Goal: Task Accomplishment & Management: Manage account settings

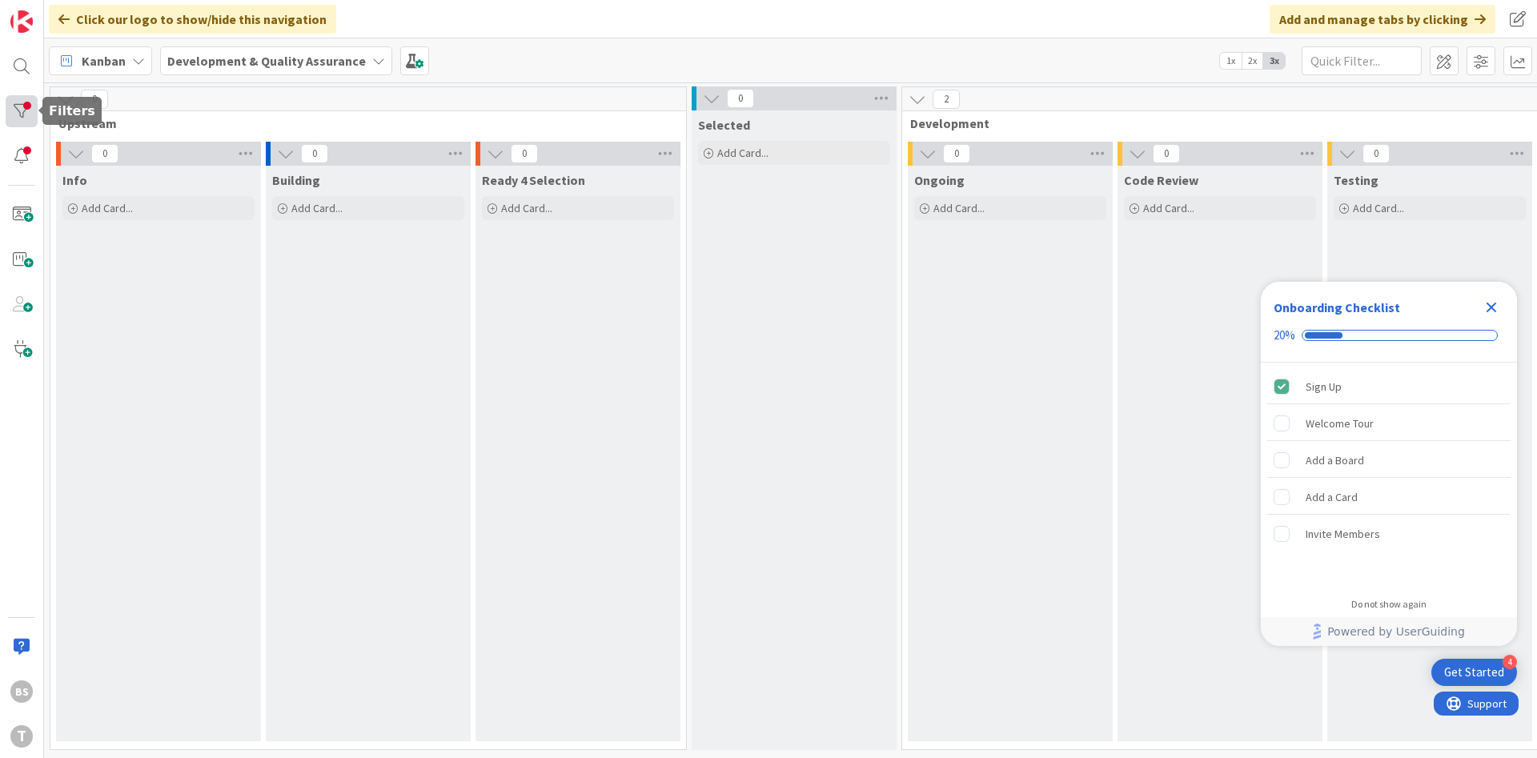
click at [26, 116] on div at bounding box center [22, 111] width 32 height 32
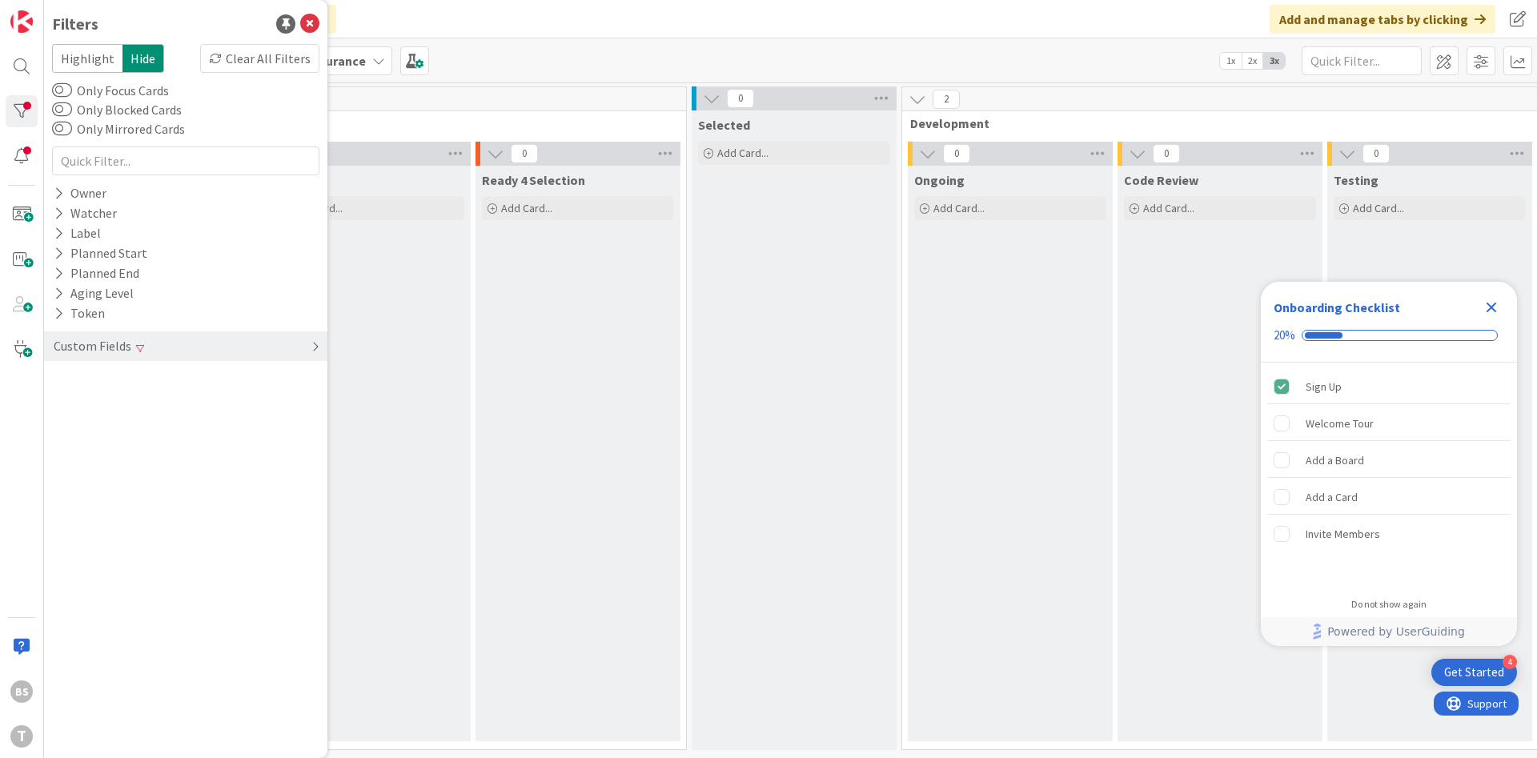
click at [203, 342] on div "Custom Fields" at bounding box center [185, 346] width 283 height 30
click at [214, 383] on div "Priority Clear" at bounding box center [185, 379] width 283 height 20
click at [139, 460] on div "Critical High Medium Low None" at bounding box center [185, 445] width 259 height 104
click at [90, 467] on span at bounding box center [84, 465] width 19 height 13
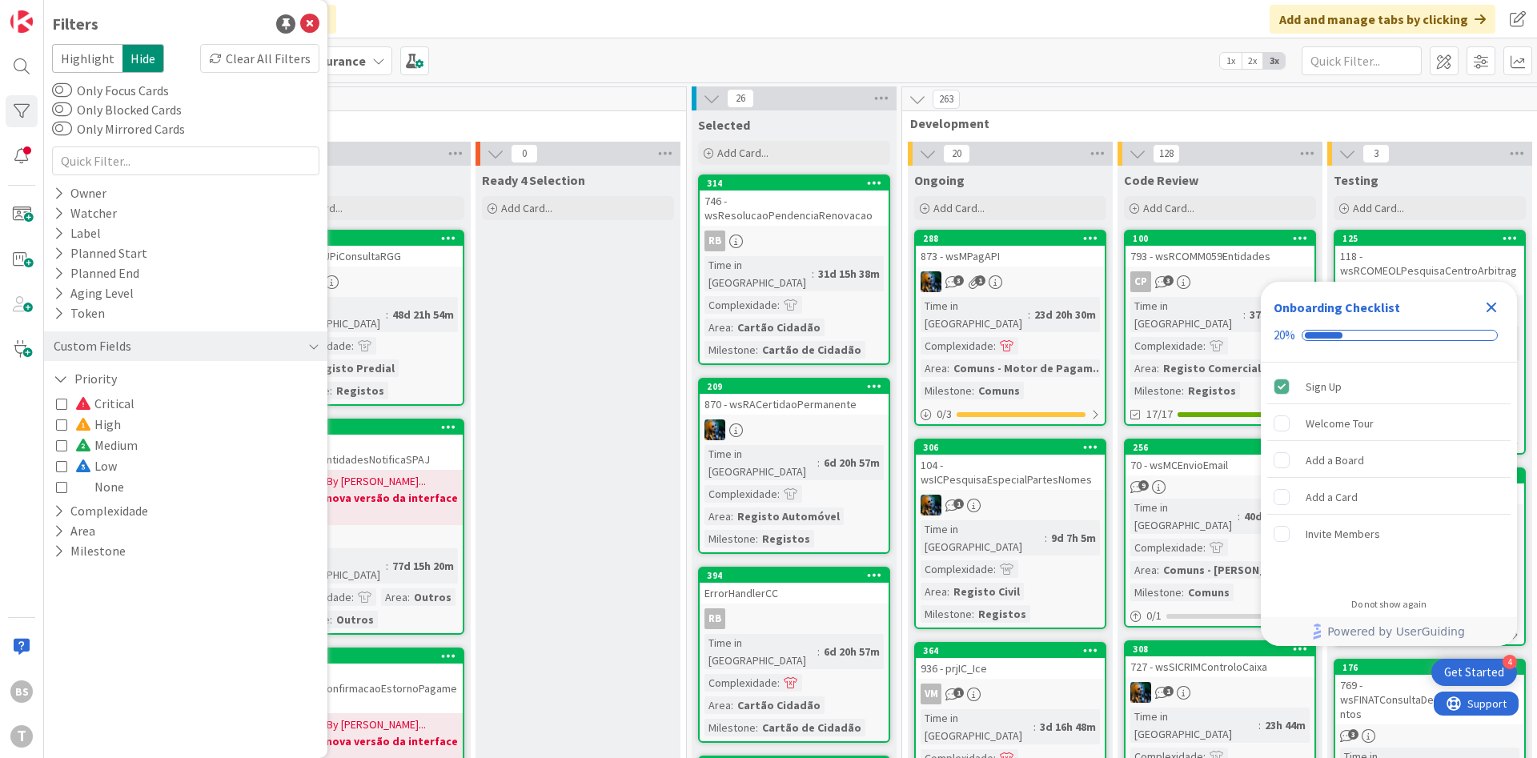
click at [62, 484] on icon at bounding box center [61, 486] width 11 height 11
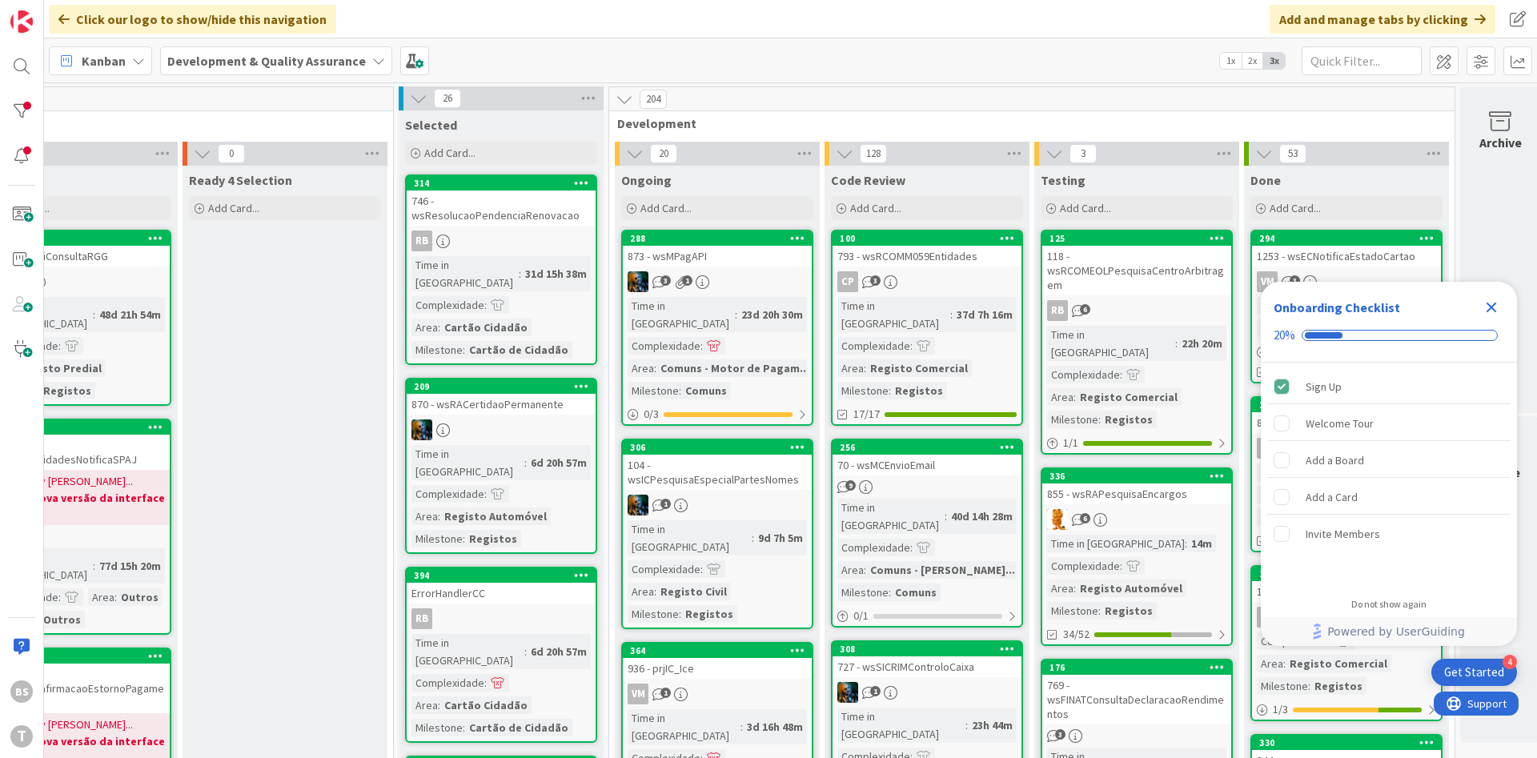
scroll to position [0, 302]
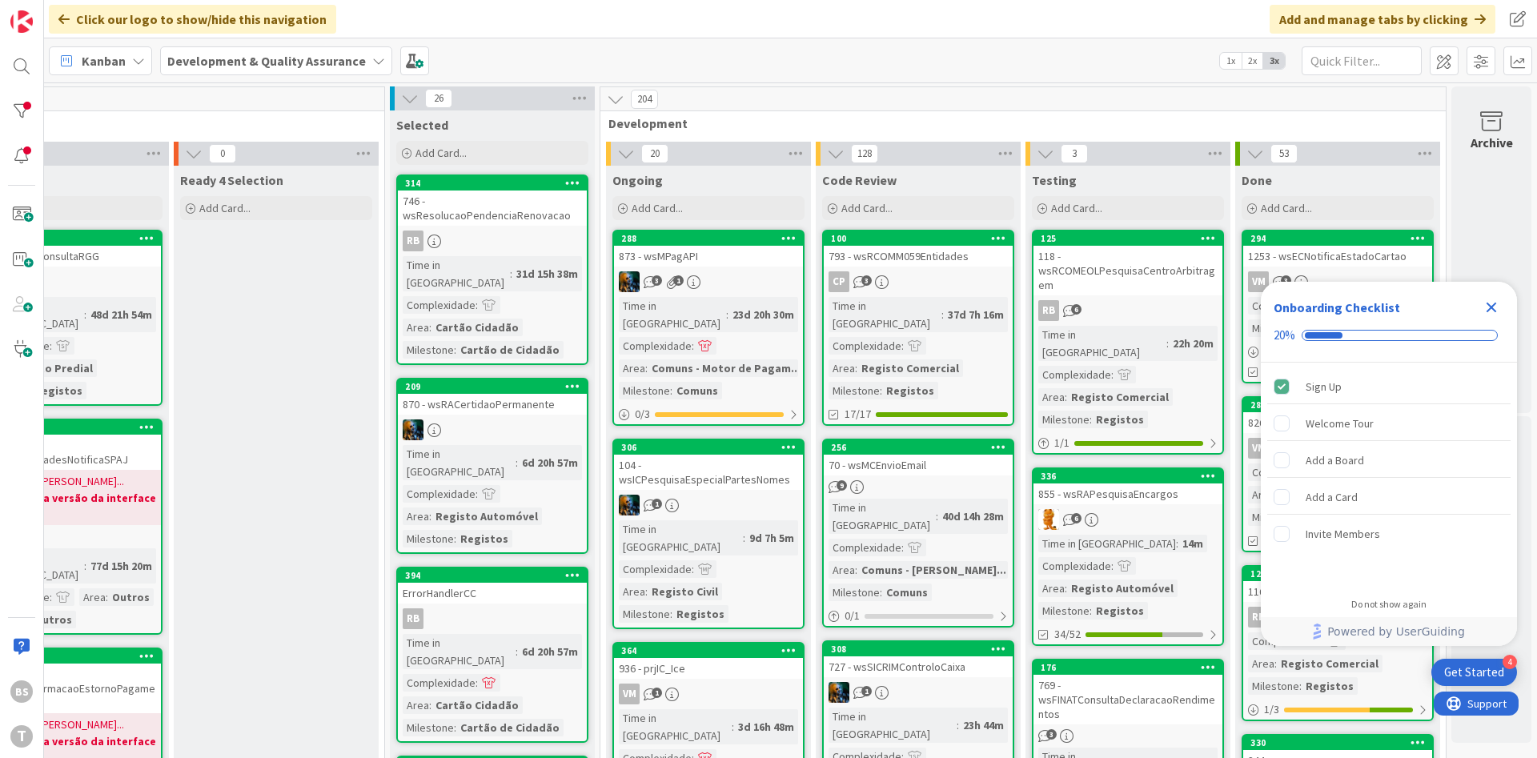
click at [1489, 310] on icon "Close Checklist" at bounding box center [1491, 308] width 10 height 10
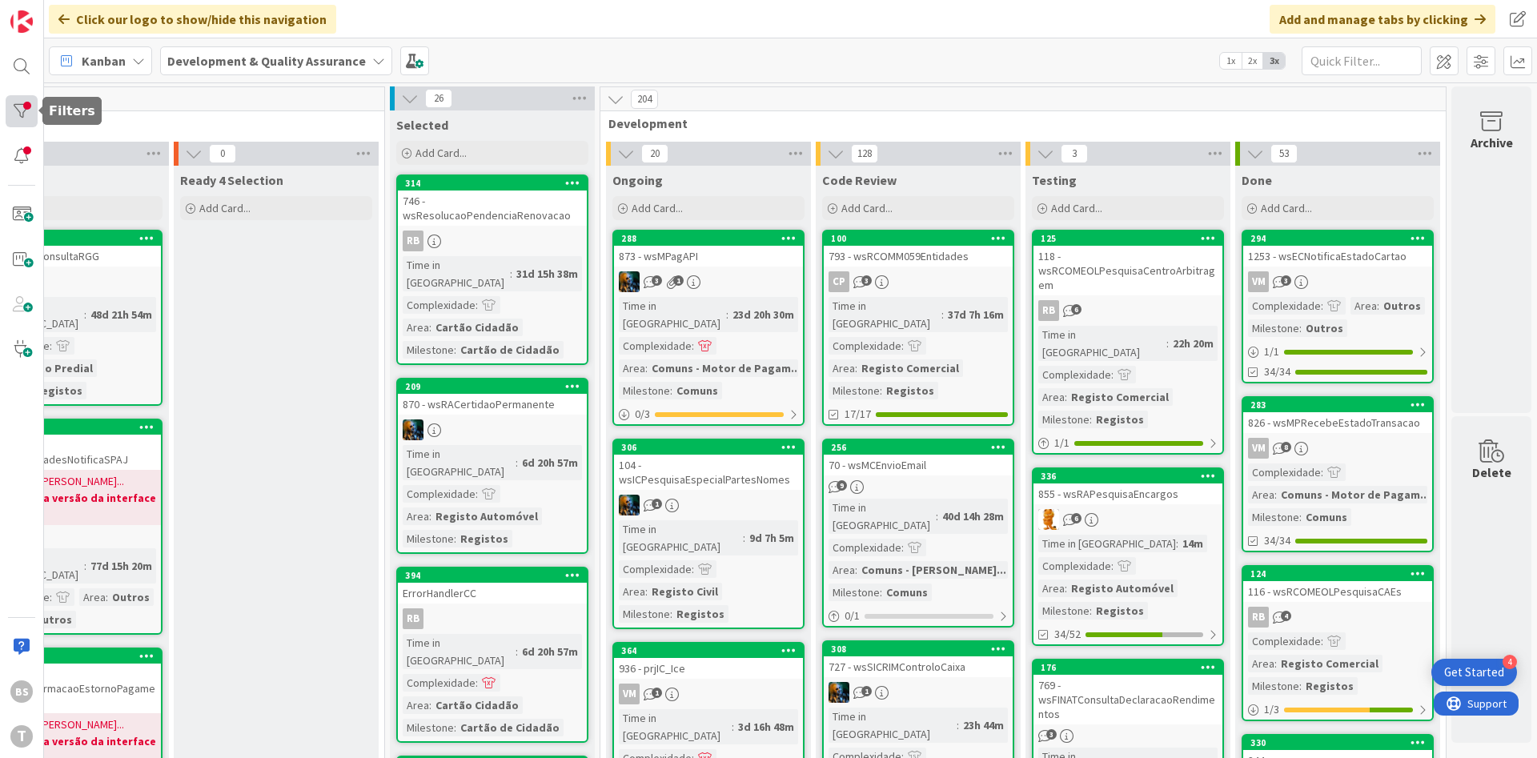
click at [31, 104] on div at bounding box center [22, 111] width 32 height 32
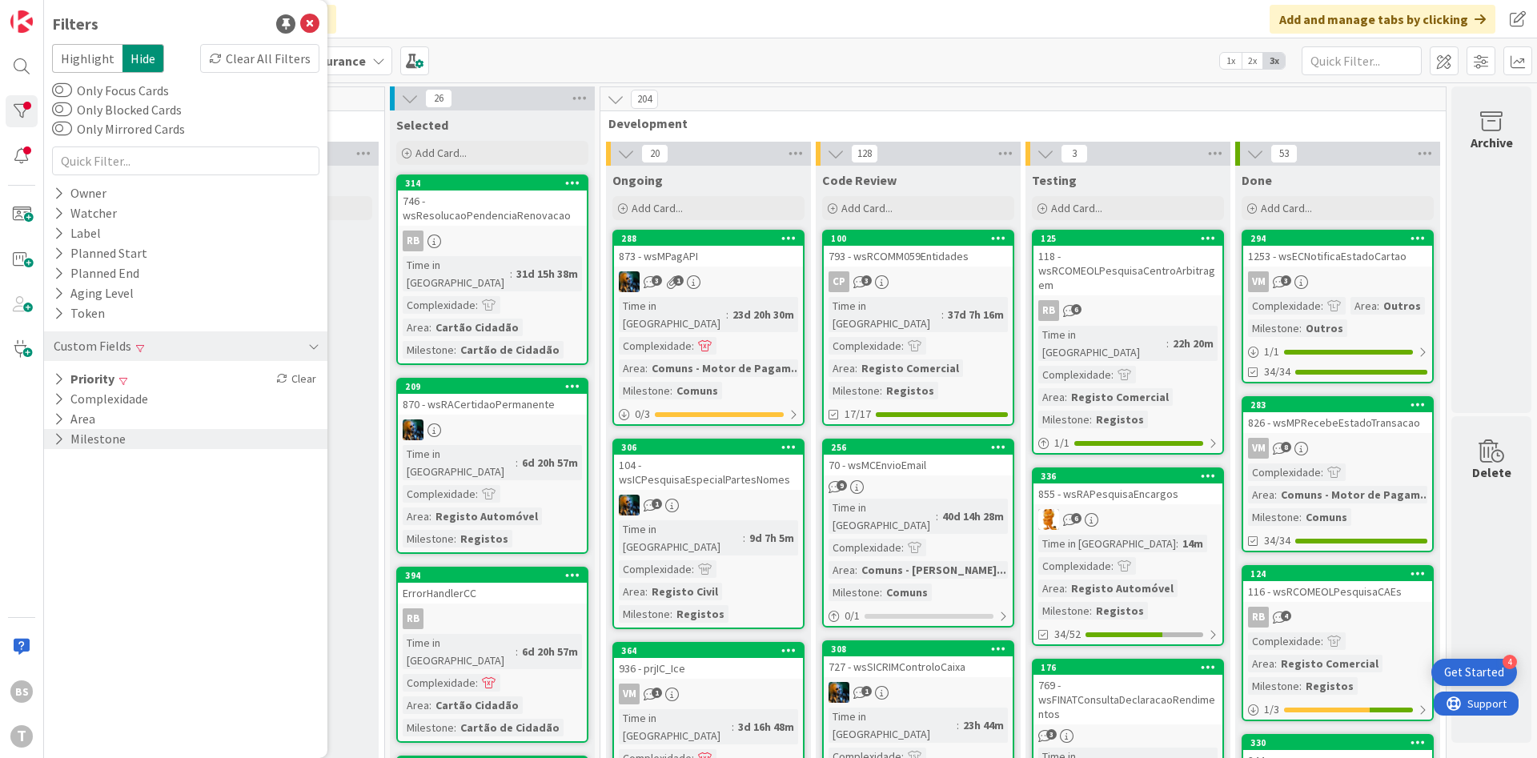
click at [126, 431] on div "Milestone" at bounding box center [185, 439] width 283 height 20
click at [130, 484] on div "Comuns Registos Batch Cartão de Cidadão Processos Internos Outros None" at bounding box center [185, 526] width 259 height 146
click at [58, 484] on icon at bounding box center [61, 484] width 11 height 11
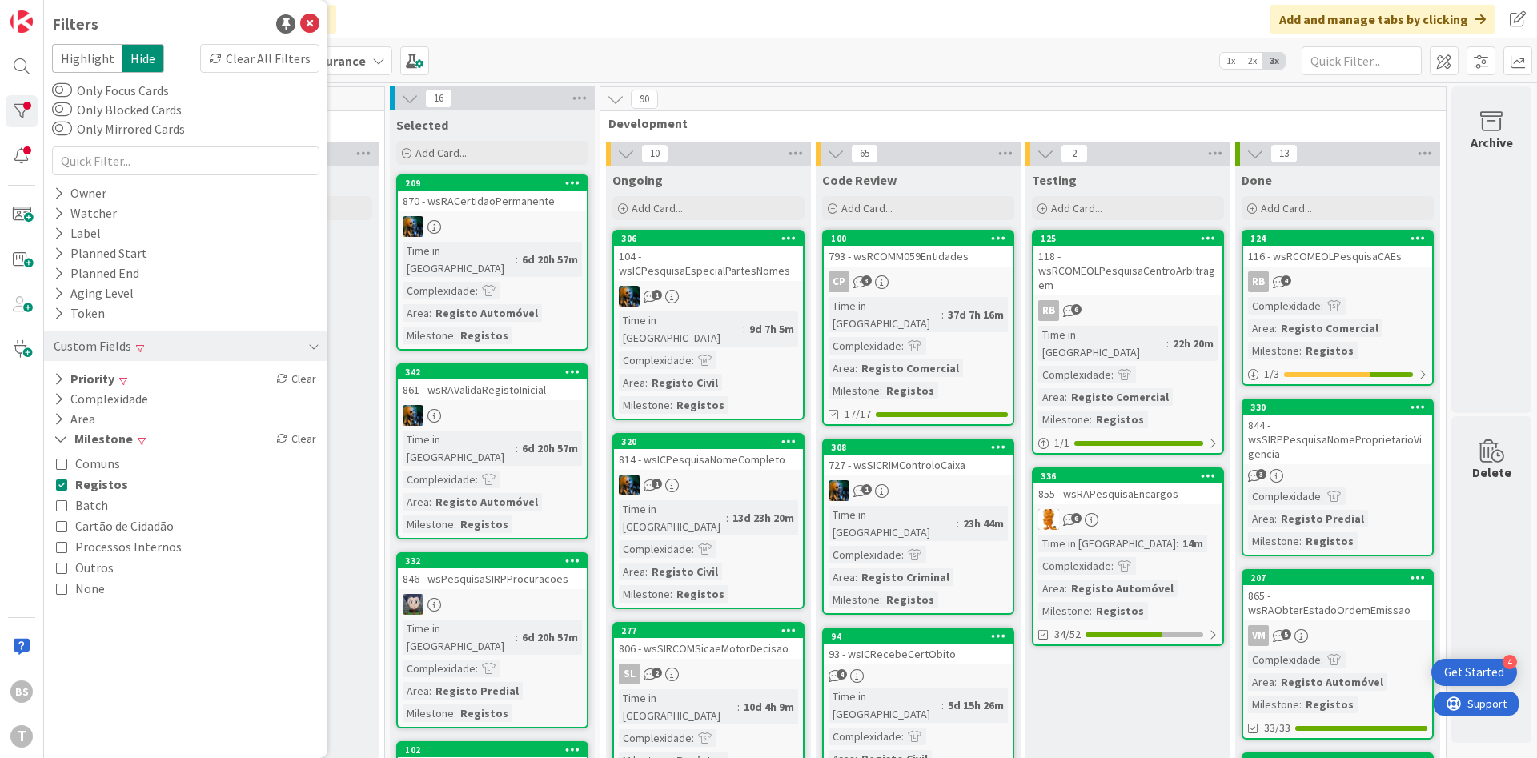
click at [55, 568] on div "Comuns Registos Batch Cartão de Cidadão Processos Internos Outros None" at bounding box center [185, 526] width 267 height 154
click at [58, 570] on icon at bounding box center [61, 567] width 11 height 11
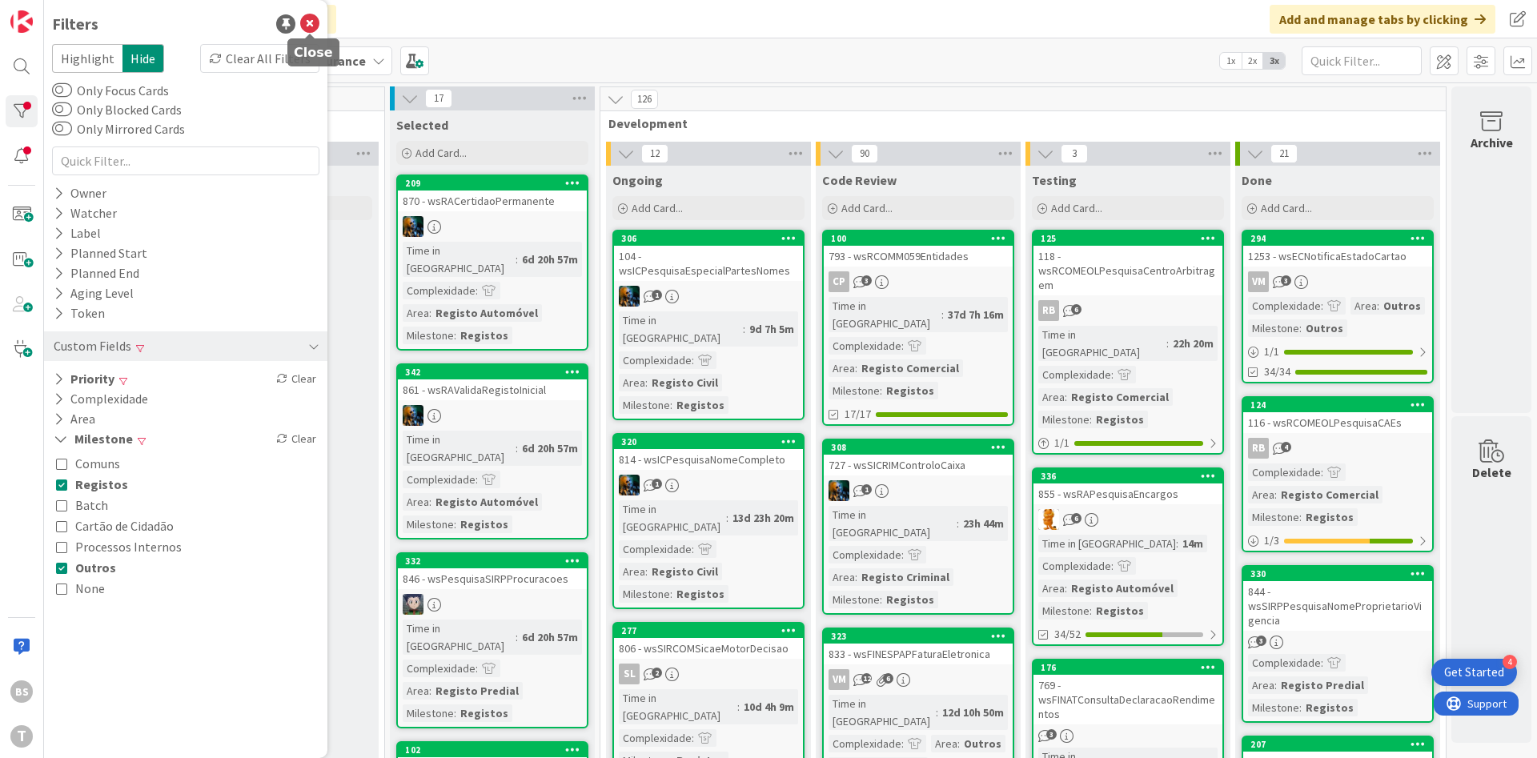
click at [304, 18] on icon at bounding box center [309, 23] width 19 height 19
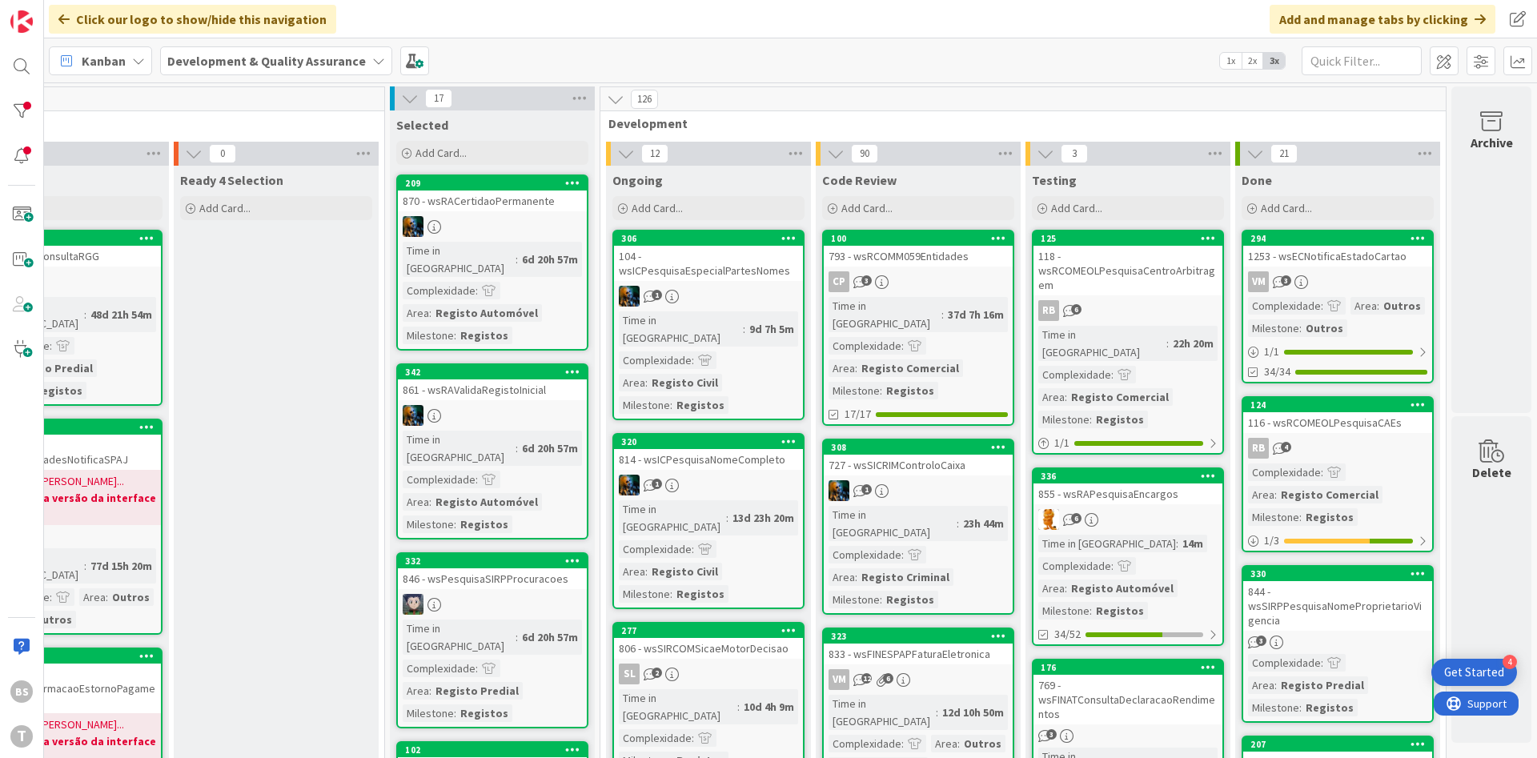
click at [1341, 275] on div "VM 3" at bounding box center [1337, 281] width 189 height 21
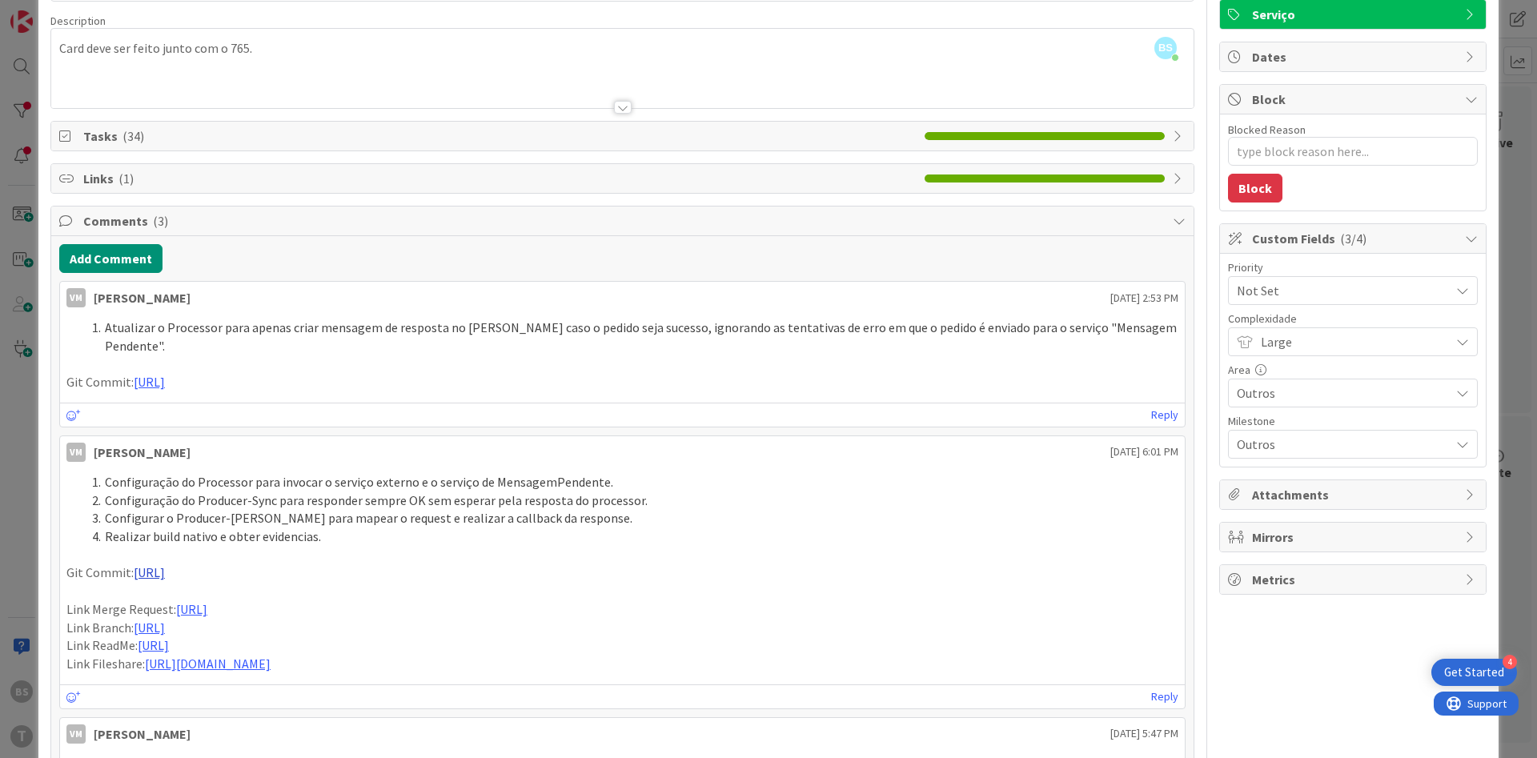
scroll to position [192, 0]
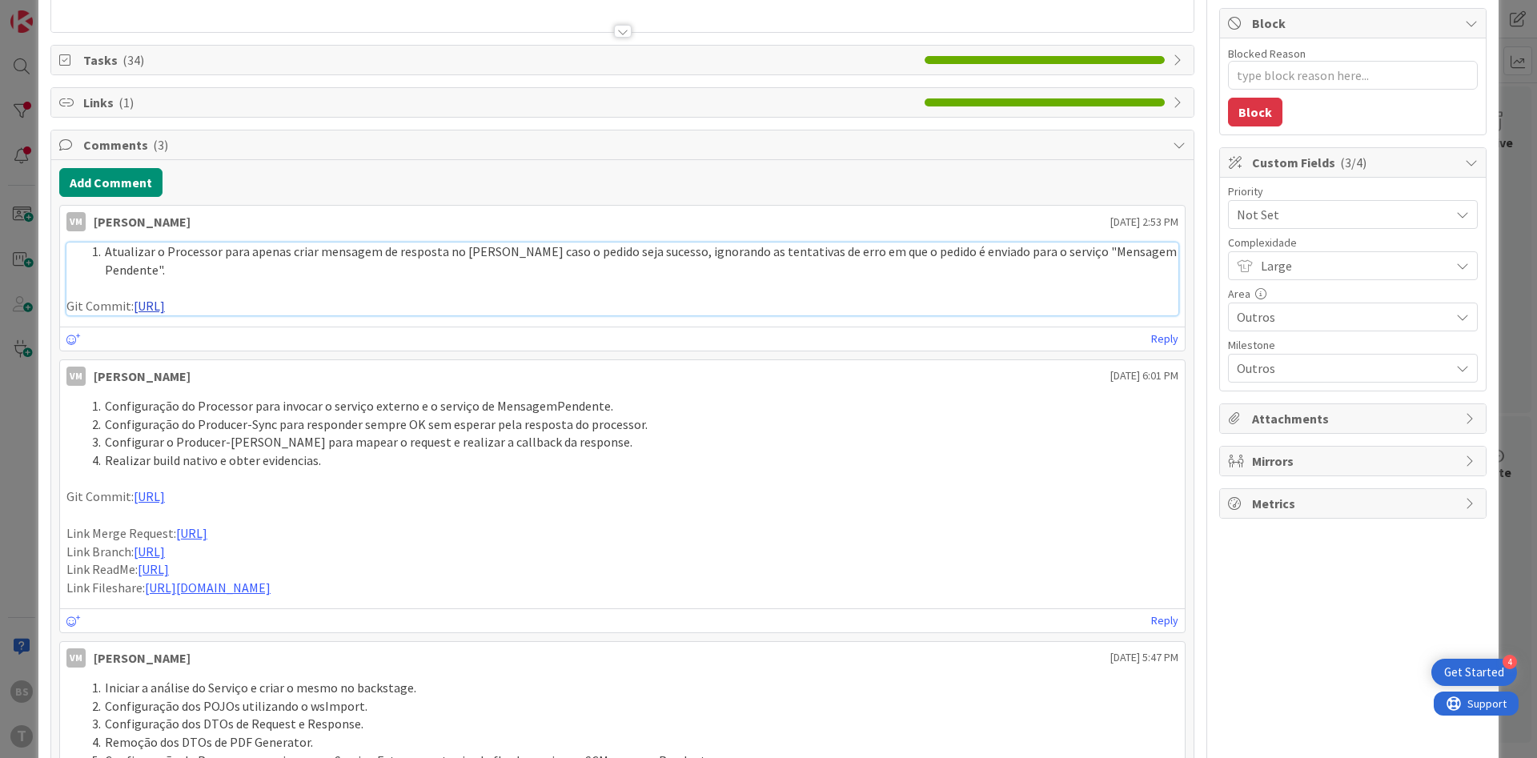
click at [165, 298] on link "[URL]" at bounding box center [149, 306] width 31 height 16
click at [1319, 212] on span "Not Set" at bounding box center [1339, 214] width 205 height 22
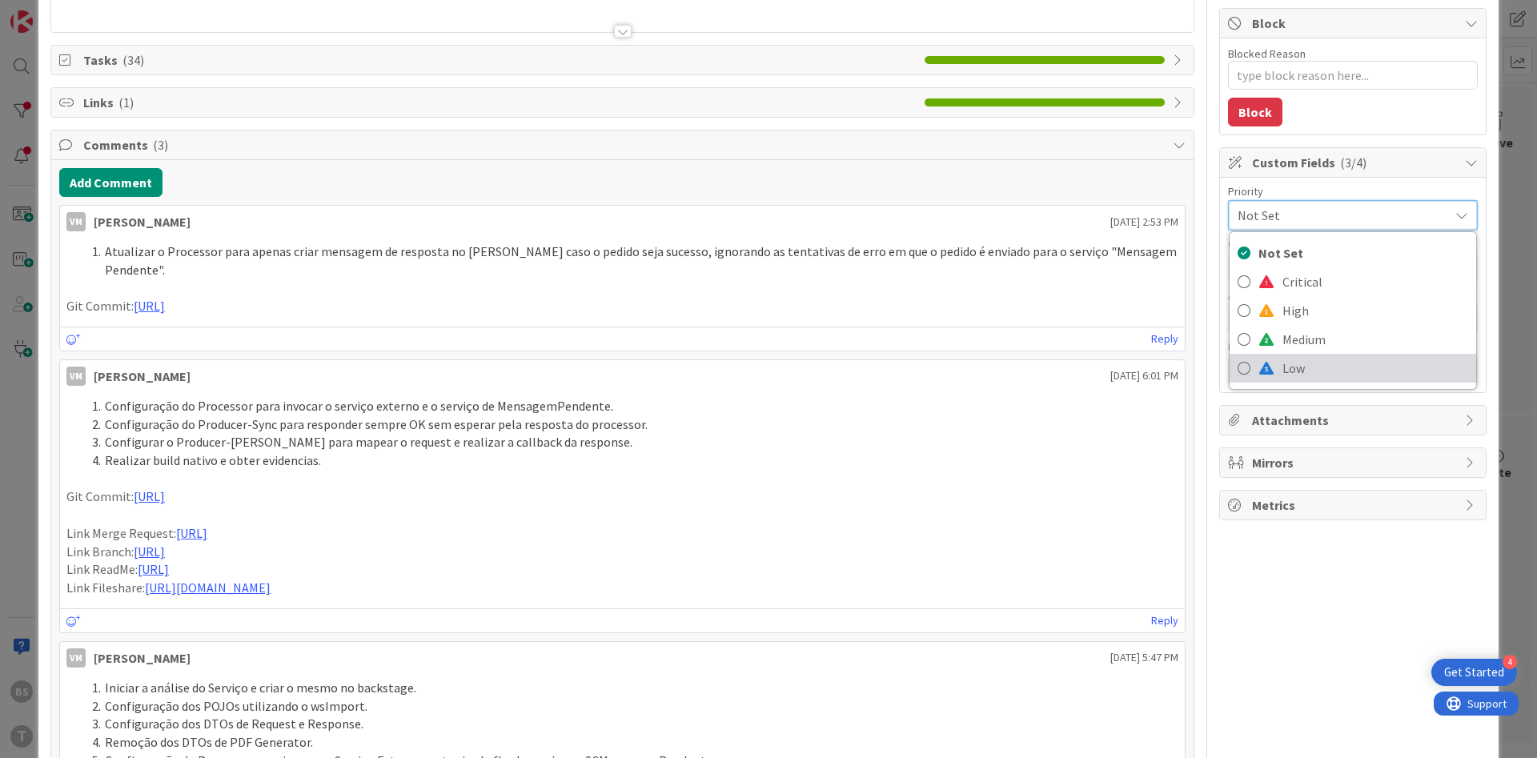
click at [1308, 365] on span "Low" at bounding box center [1375, 368] width 186 height 24
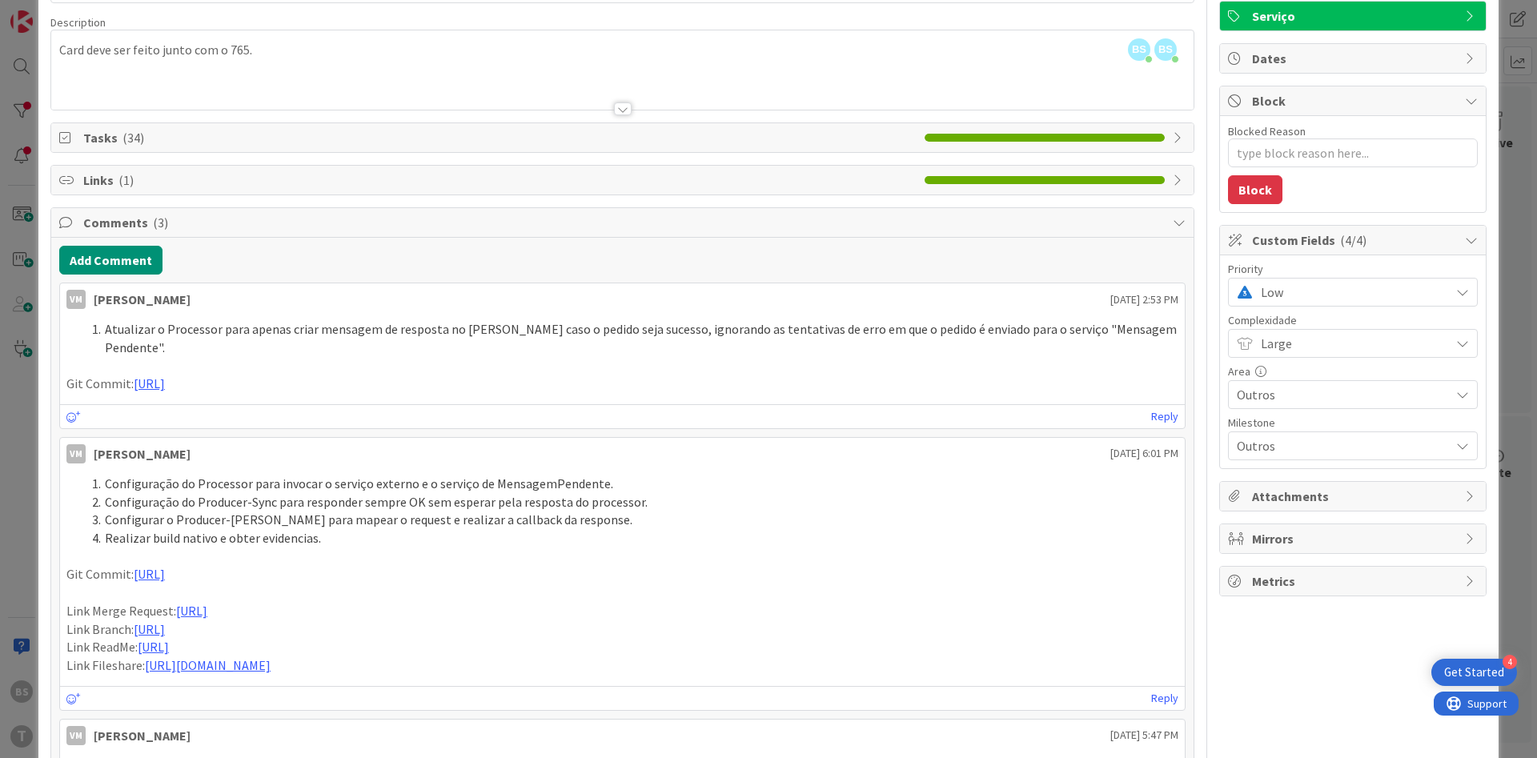
scroll to position [0, 0]
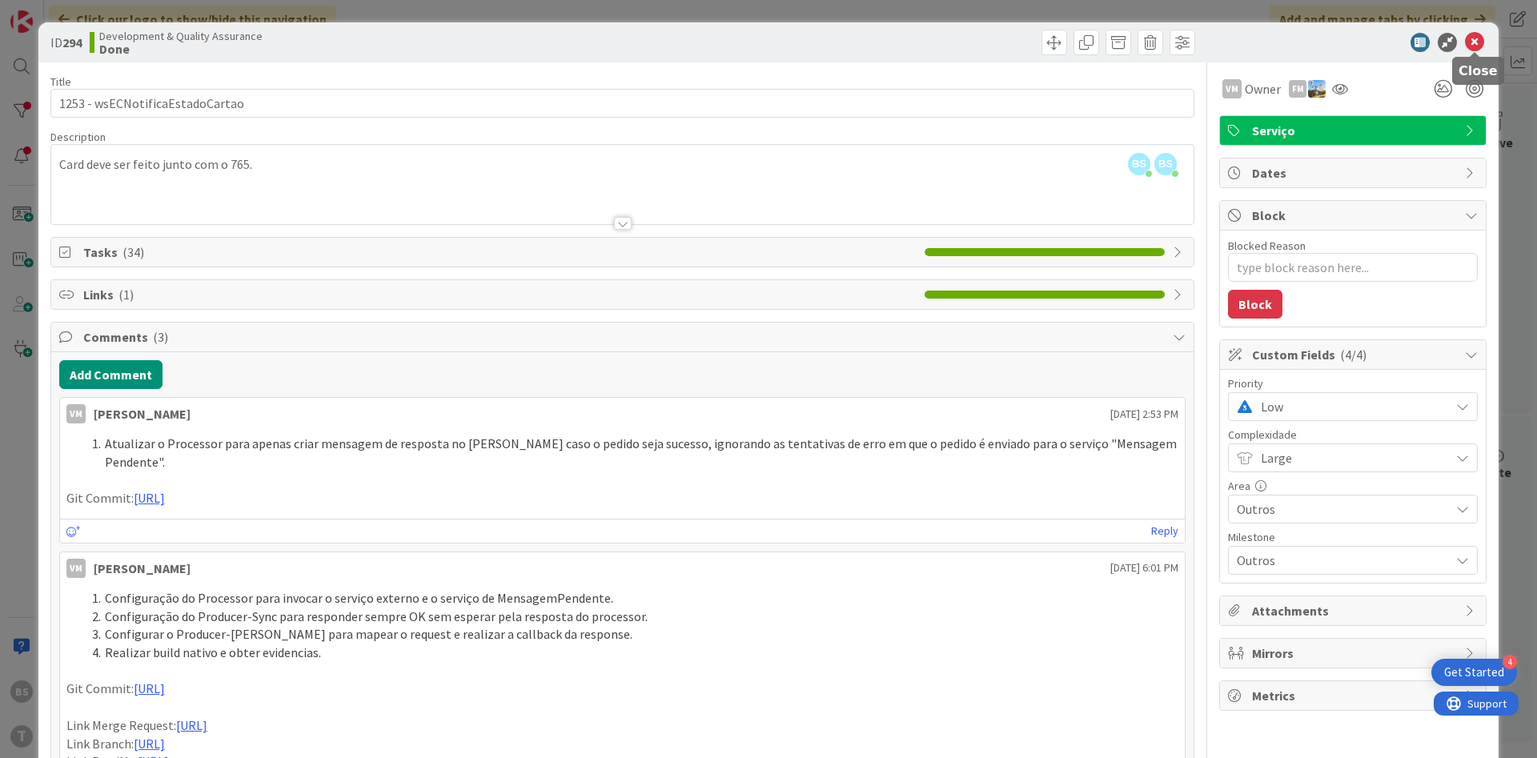
click at [1477, 40] on icon at bounding box center [1474, 42] width 19 height 19
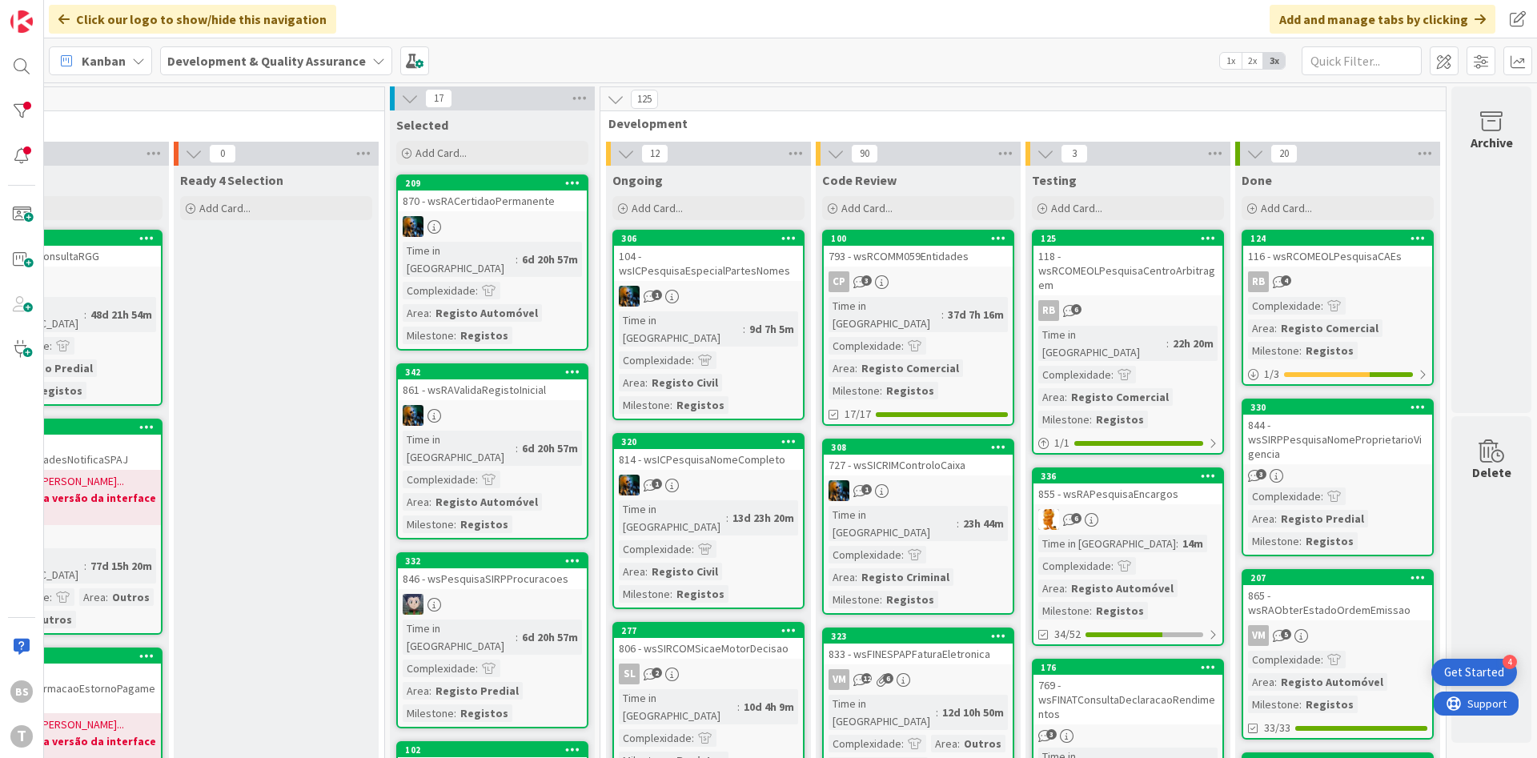
click at [1365, 274] on div "RB 4" at bounding box center [1337, 281] width 189 height 21
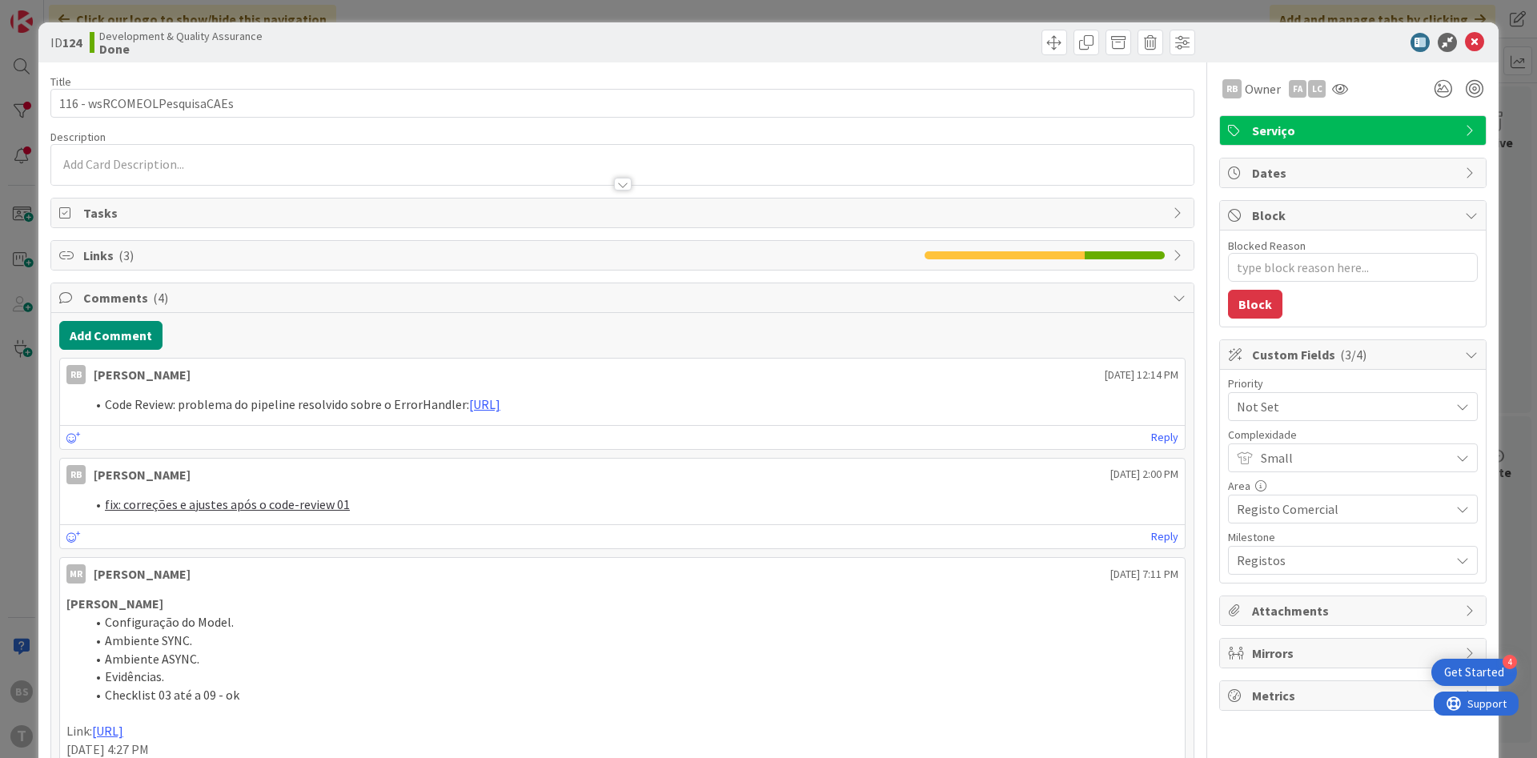
click at [1304, 412] on span "Not Set" at bounding box center [1339, 406] width 205 height 22
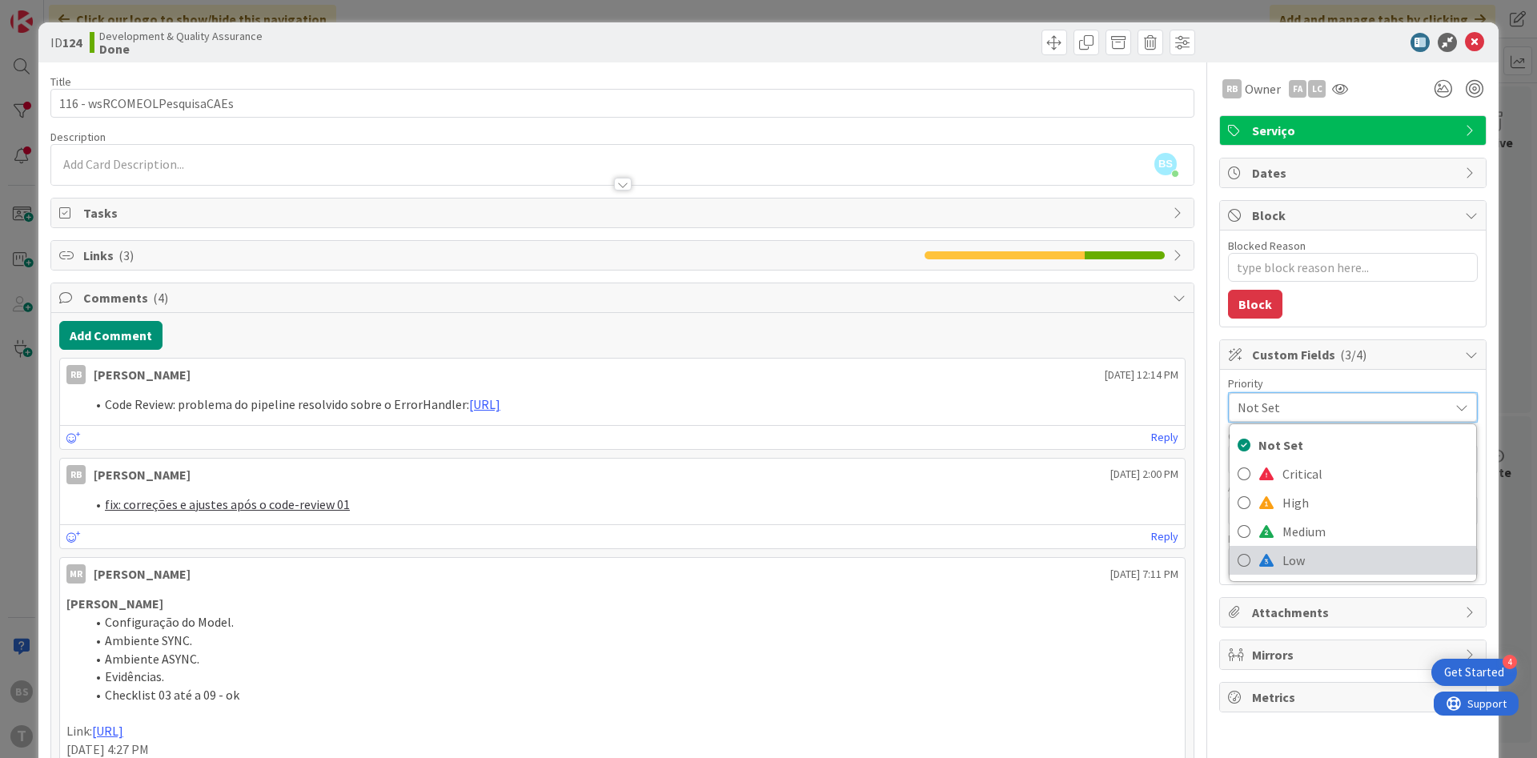
click at [1325, 560] on span "Low" at bounding box center [1375, 560] width 186 height 24
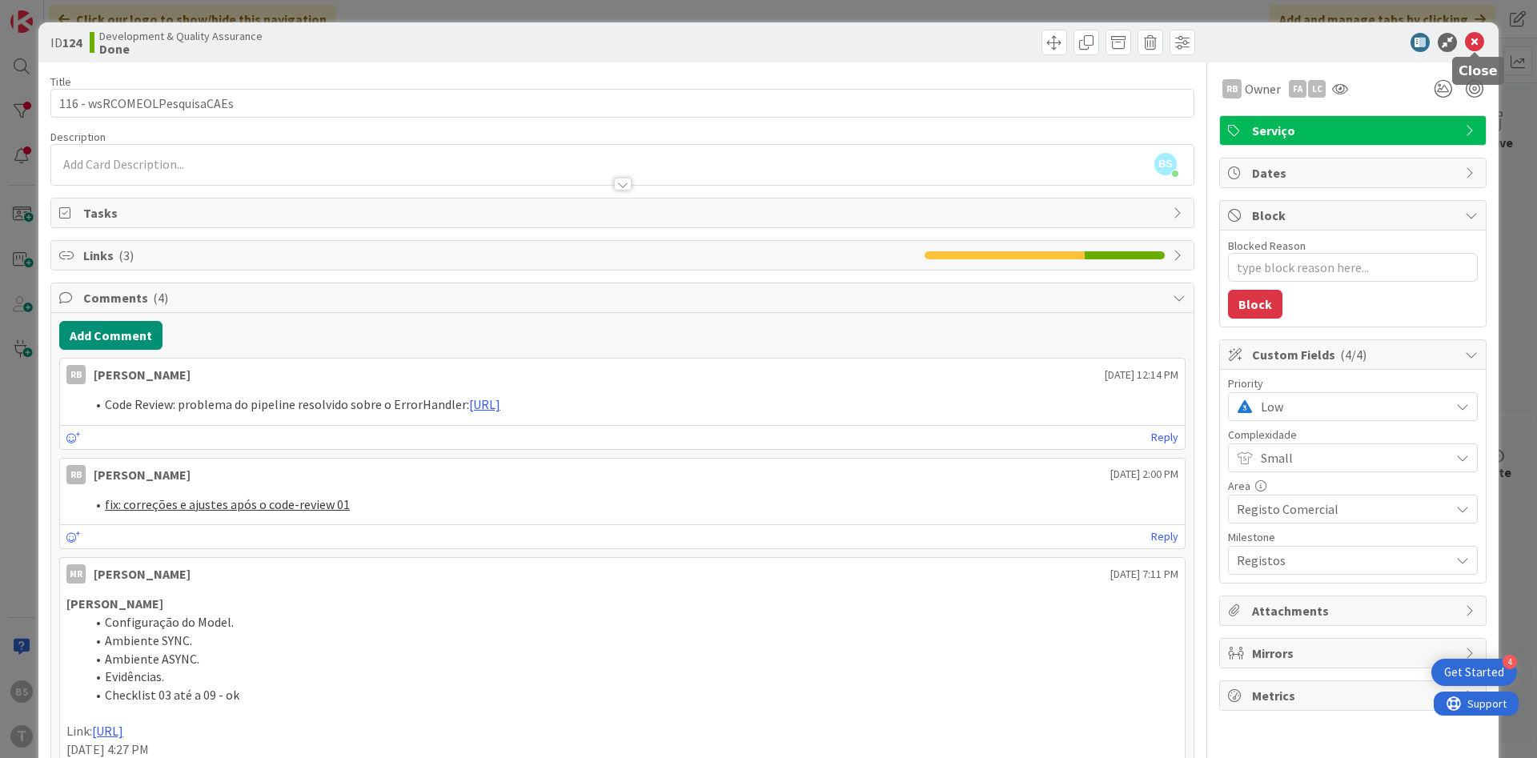
click at [1472, 34] on icon at bounding box center [1474, 42] width 19 height 19
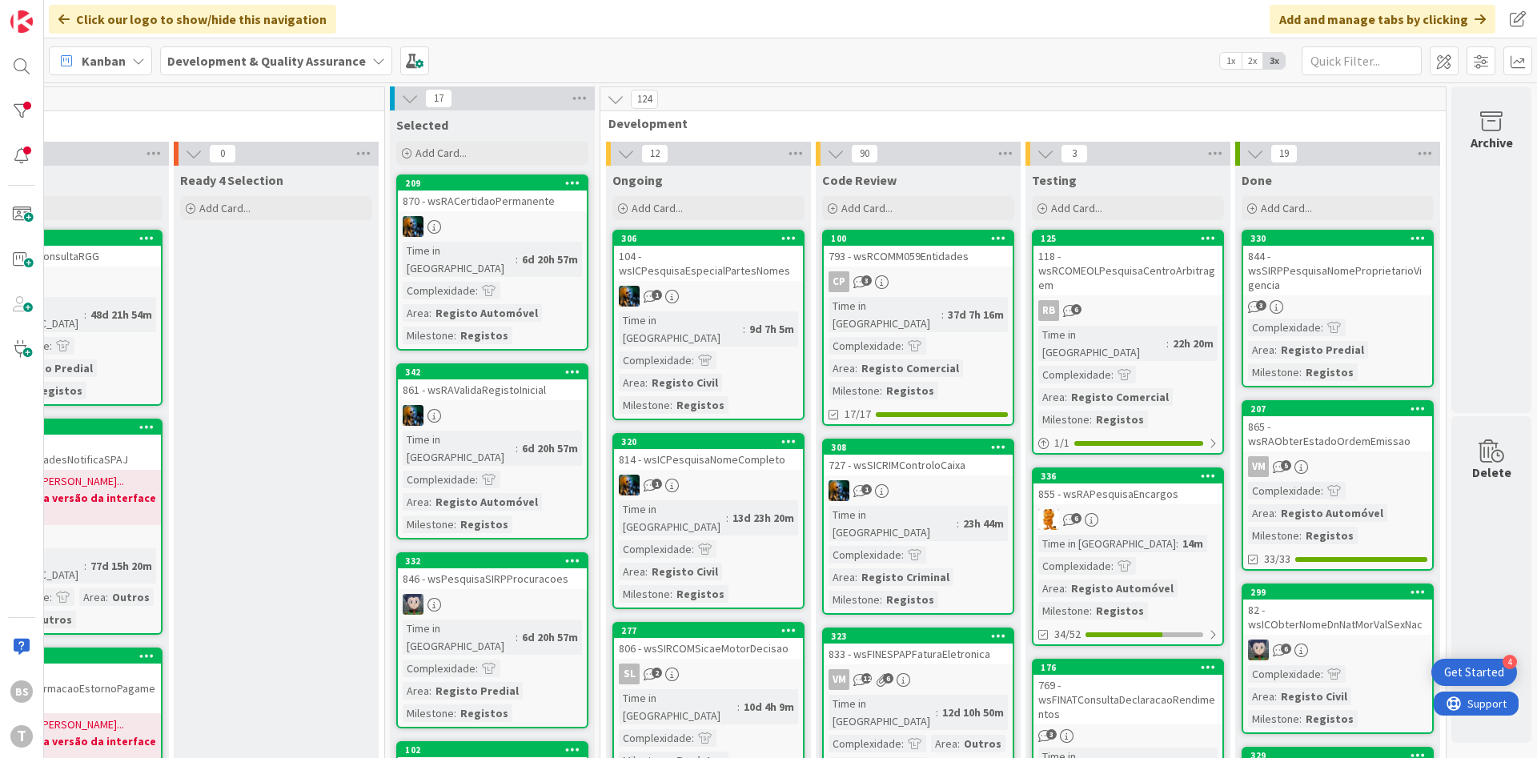
click at [1384, 287] on div "844 - wsSIRPPesquisaNomeProprietarioVigencia" at bounding box center [1337, 271] width 189 height 50
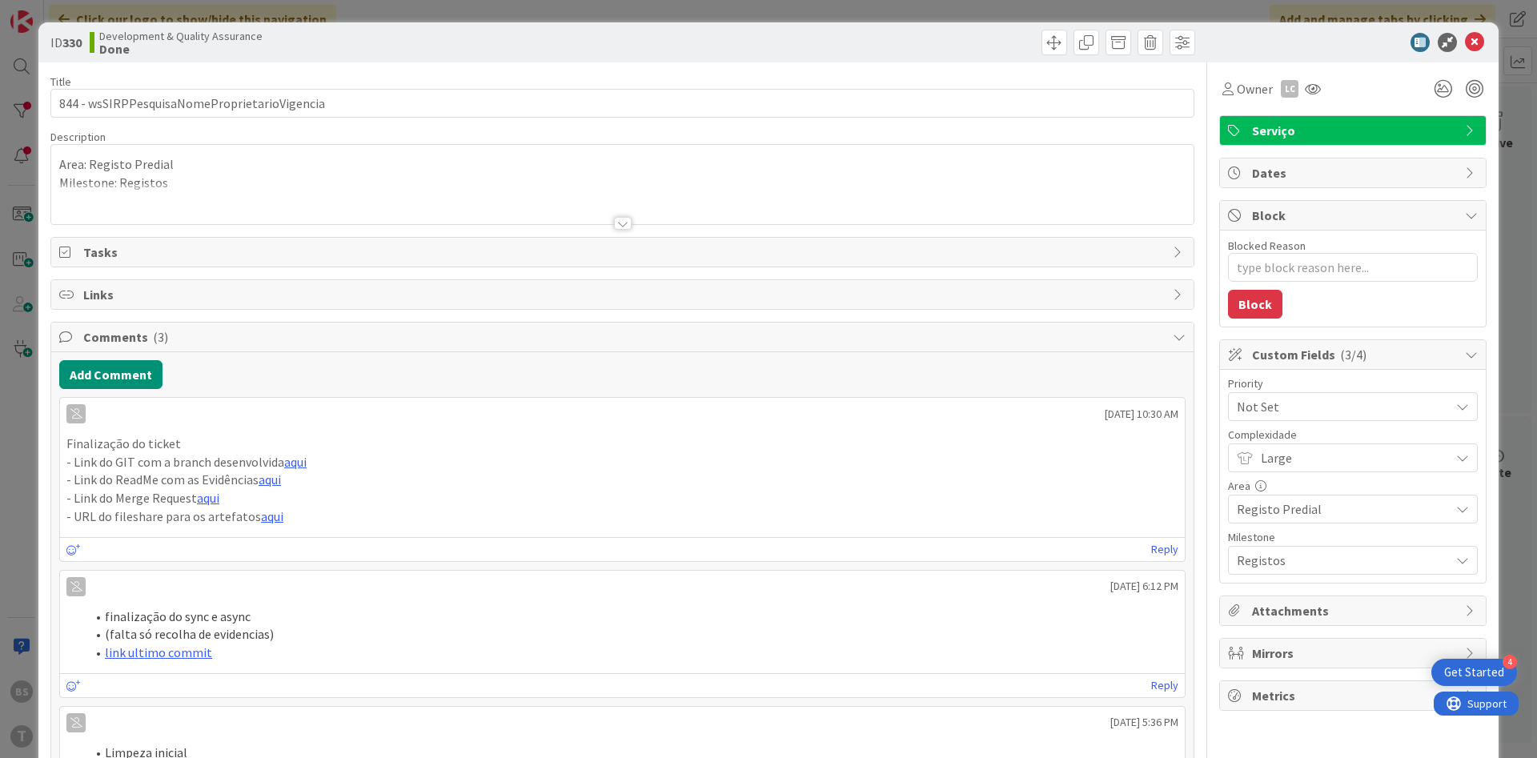
click at [1324, 407] on span "Not Set" at bounding box center [1339, 406] width 205 height 22
click at [1329, 556] on span "Low" at bounding box center [1375, 560] width 186 height 24
click at [1471, 48] on icon at bounding box center [1474, 42] width 19 height 19
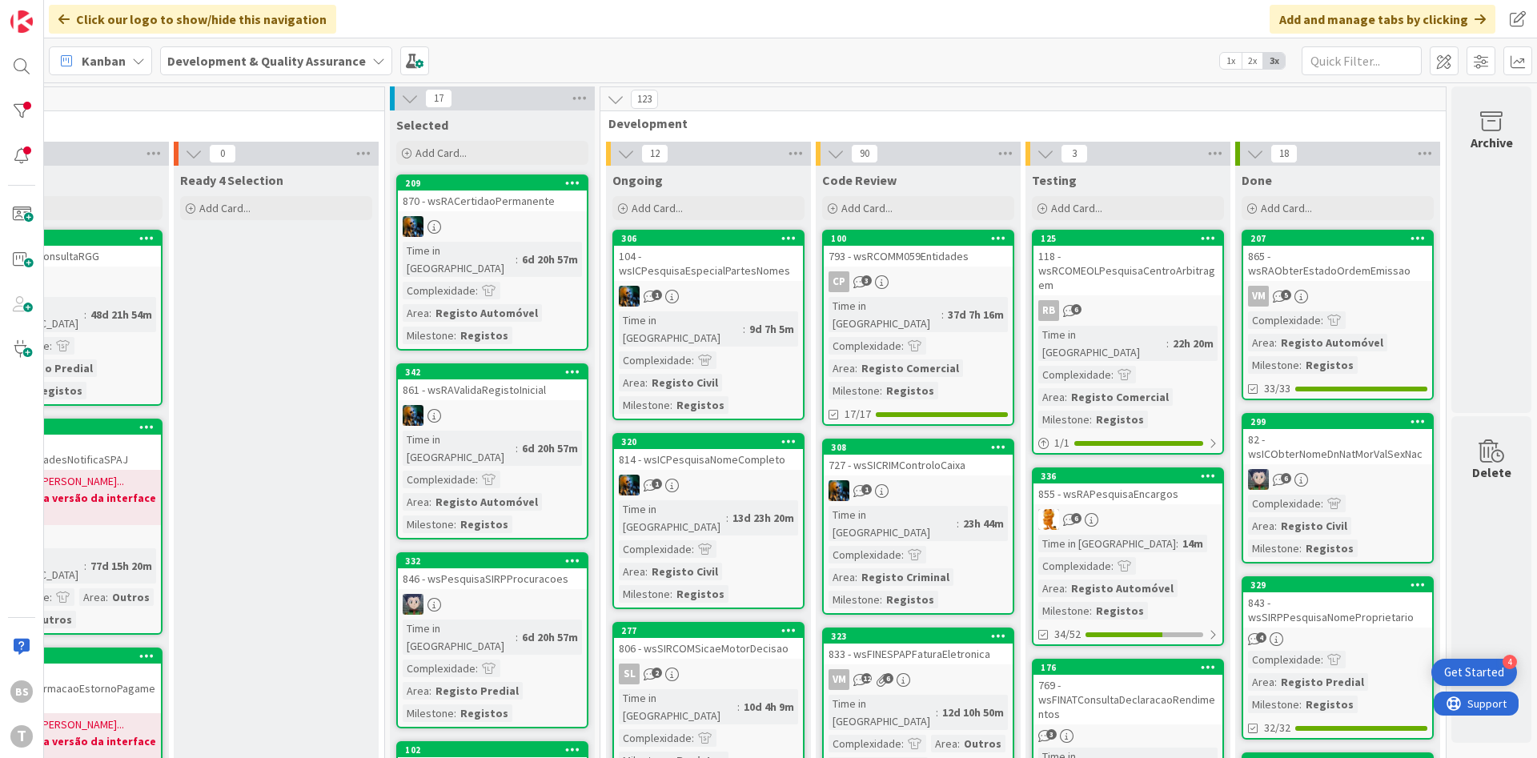
click at [1349, 286] on div "VM 5" at bounding box center [1337, 296] width 189 height 21
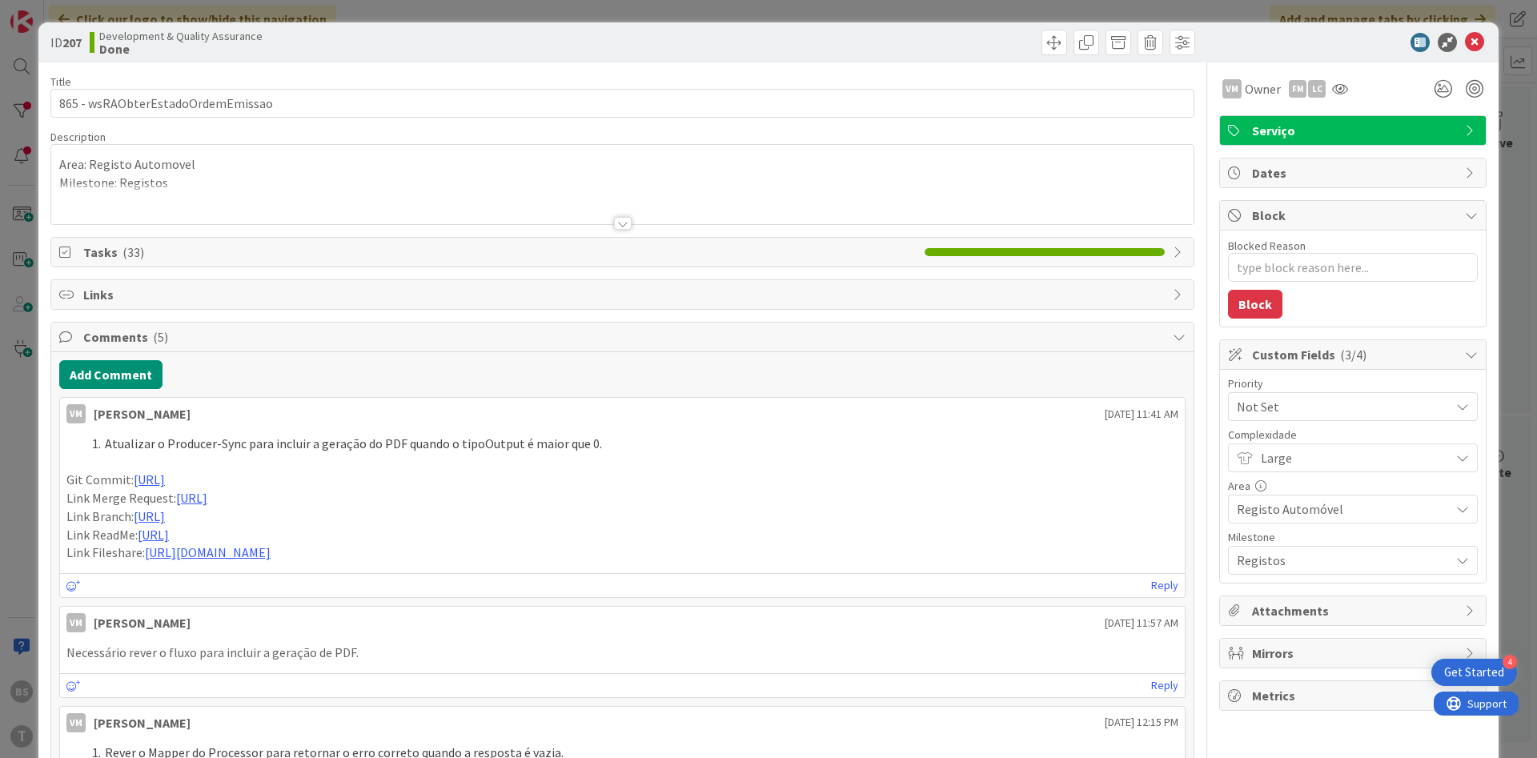
click at [1306, 417] on span "Not Set" at bounding box center [1339, 406] width 205 height 22
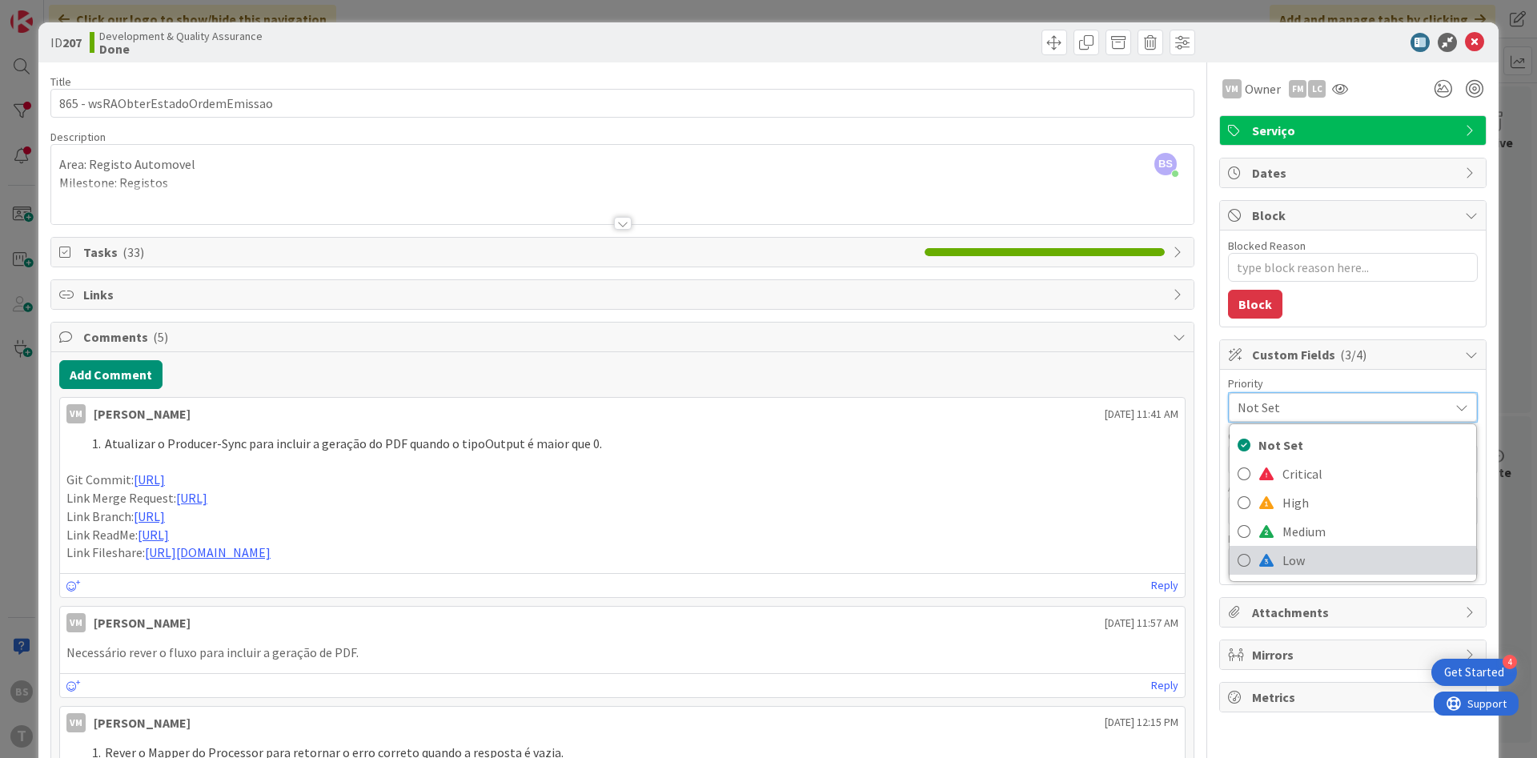
click at [1342, 558] on span "Low" at bounding box center [1375, 560] width 186 height 24
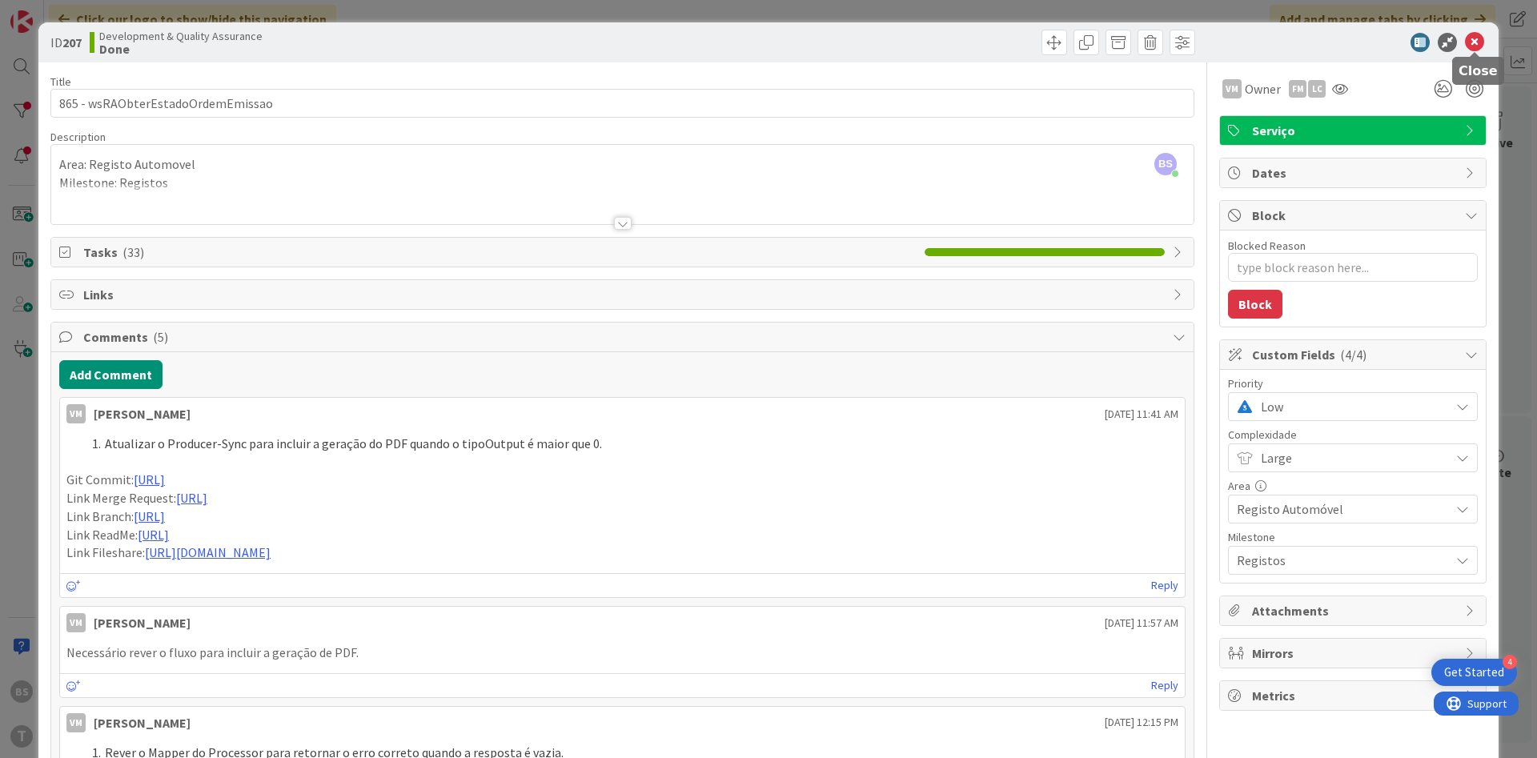
click at [1472, 50] on icon at bounding box center [1474, 42] width 19 height 19
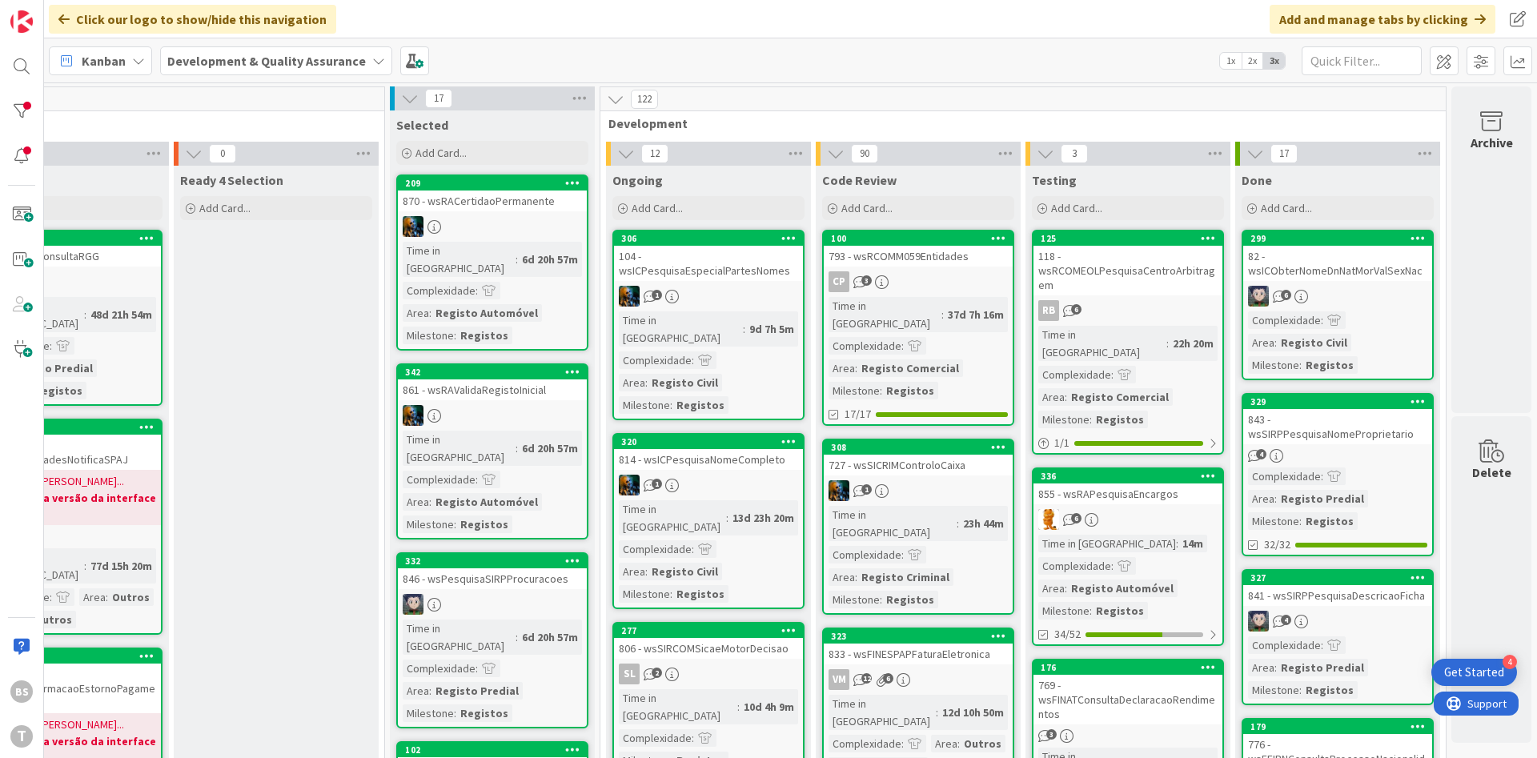
click at [1386, 283] on link "299 82 - wsICObterNomeDnNatMorValSexNac 6 Complexidade : Area : Registo Civil M…" at bounding box center [1337, 305] width 192 height 150
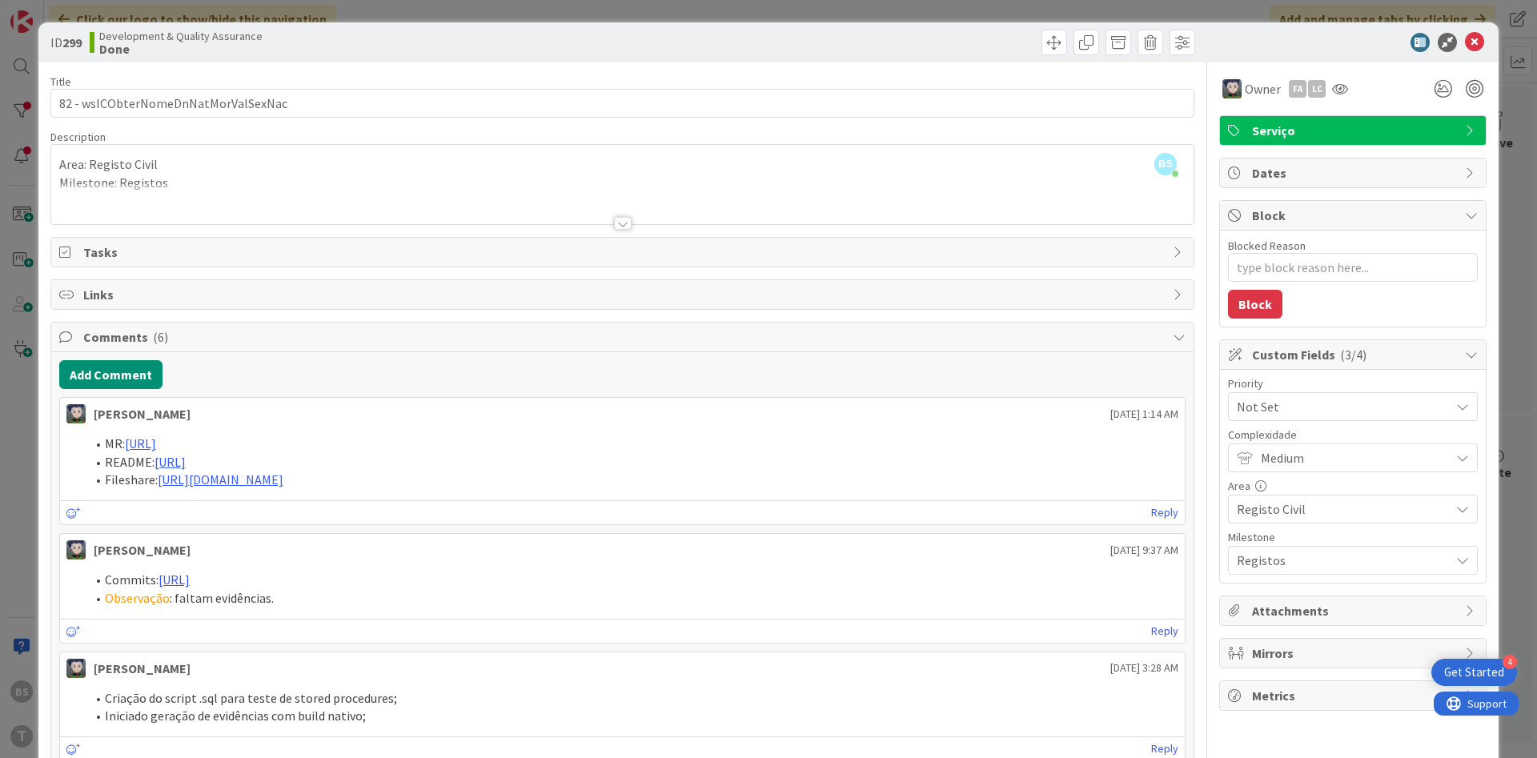
click at [1317, 408] on span "Not Set" at bounding box center [1339, 406] width 205 height 22
click at [1316, 557] on span "Low" at bounding box center [1375, 560] width 186 height 24
click at [1474, 42] on icon at bounding box center [1474, 42] width 19 height 19
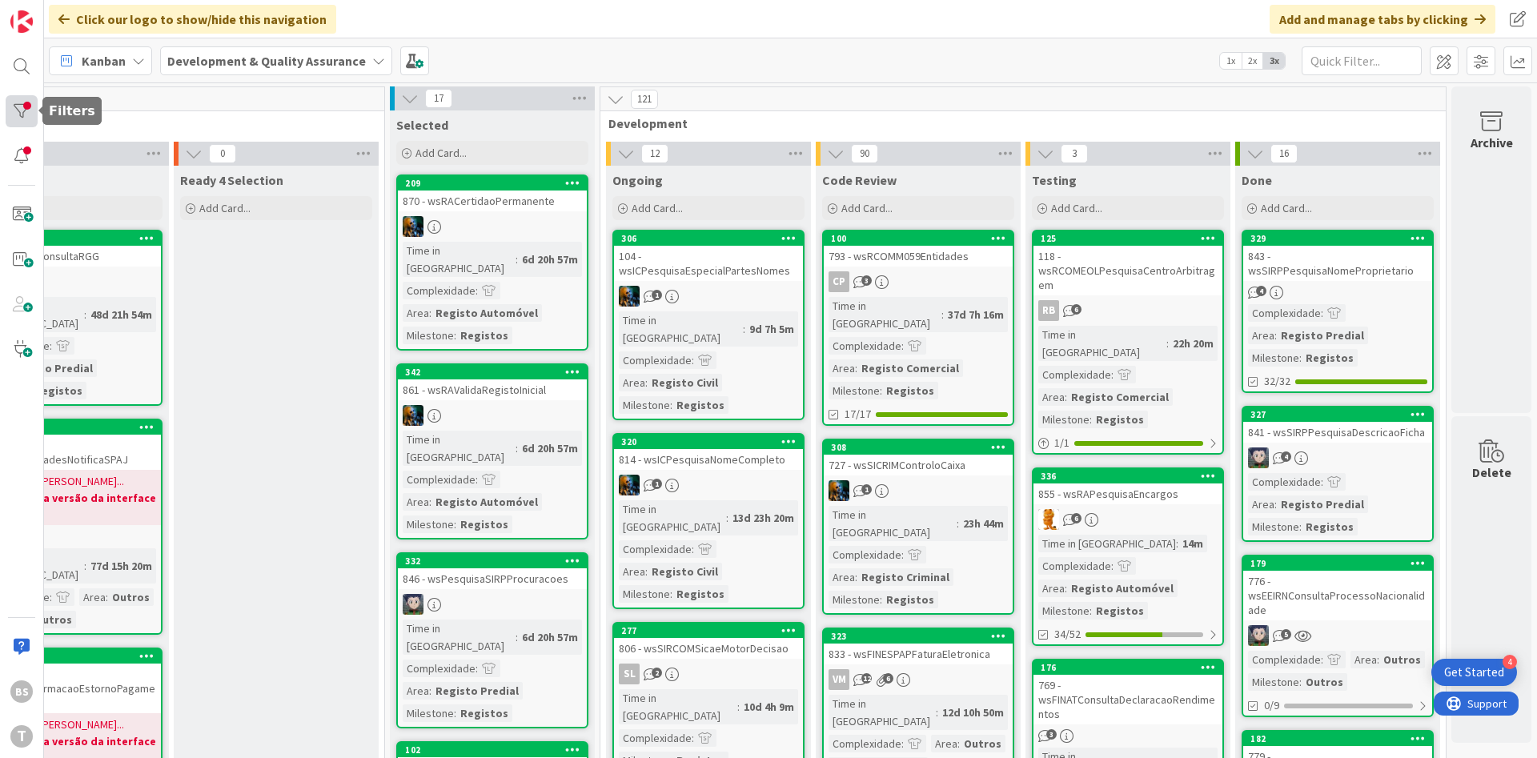
click at [25, 117] on div at bounding box center [22, 111] width 32 height 32
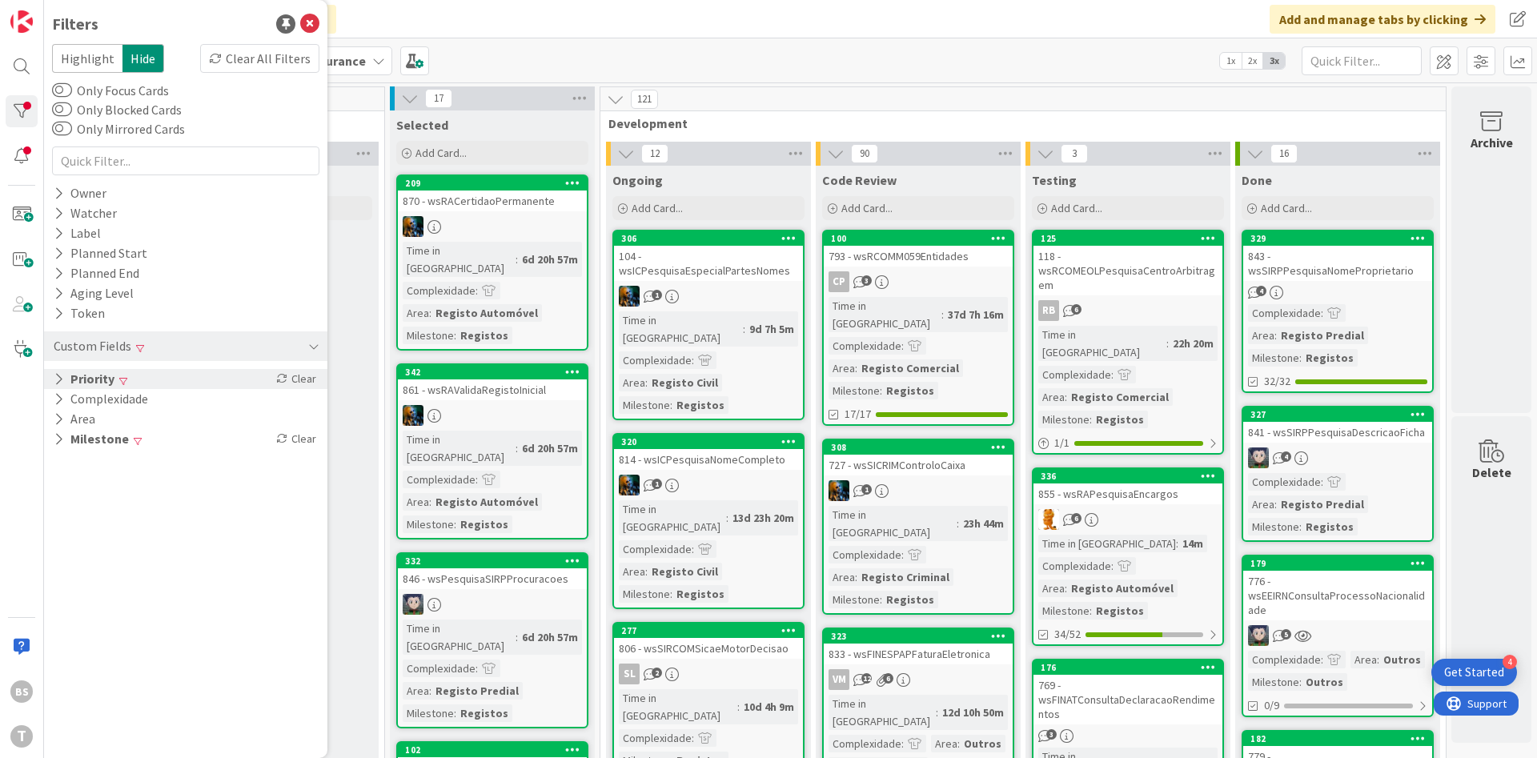
click at [94, 384] on button "Priority" at bounding box center [84, 379] width 64 height 20
click at [57, 463] on icon at bounding box center [61, 465] width 11 height 11
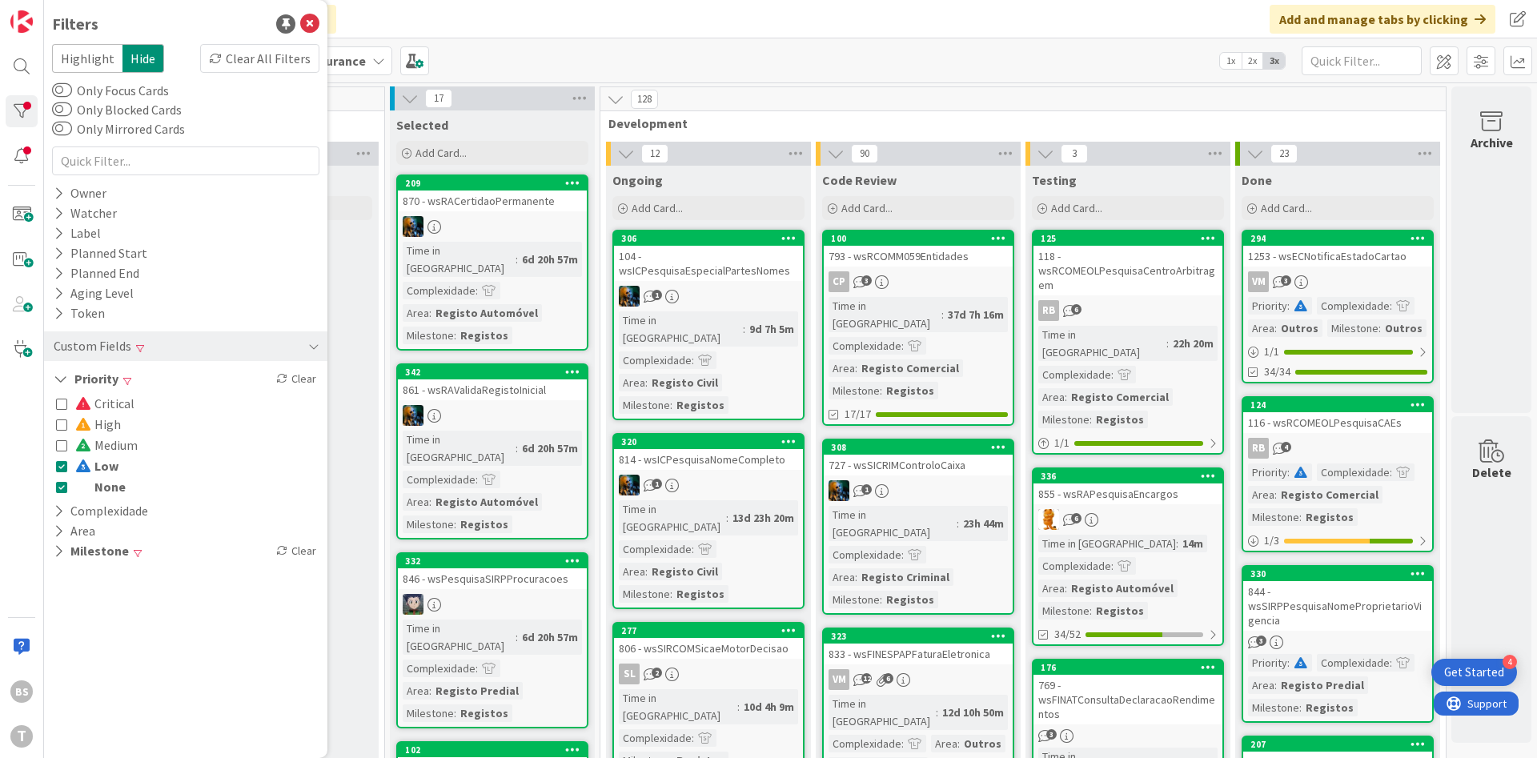
click at [61, 492] on icon at bounding box center [61, 486] width 11 height 11
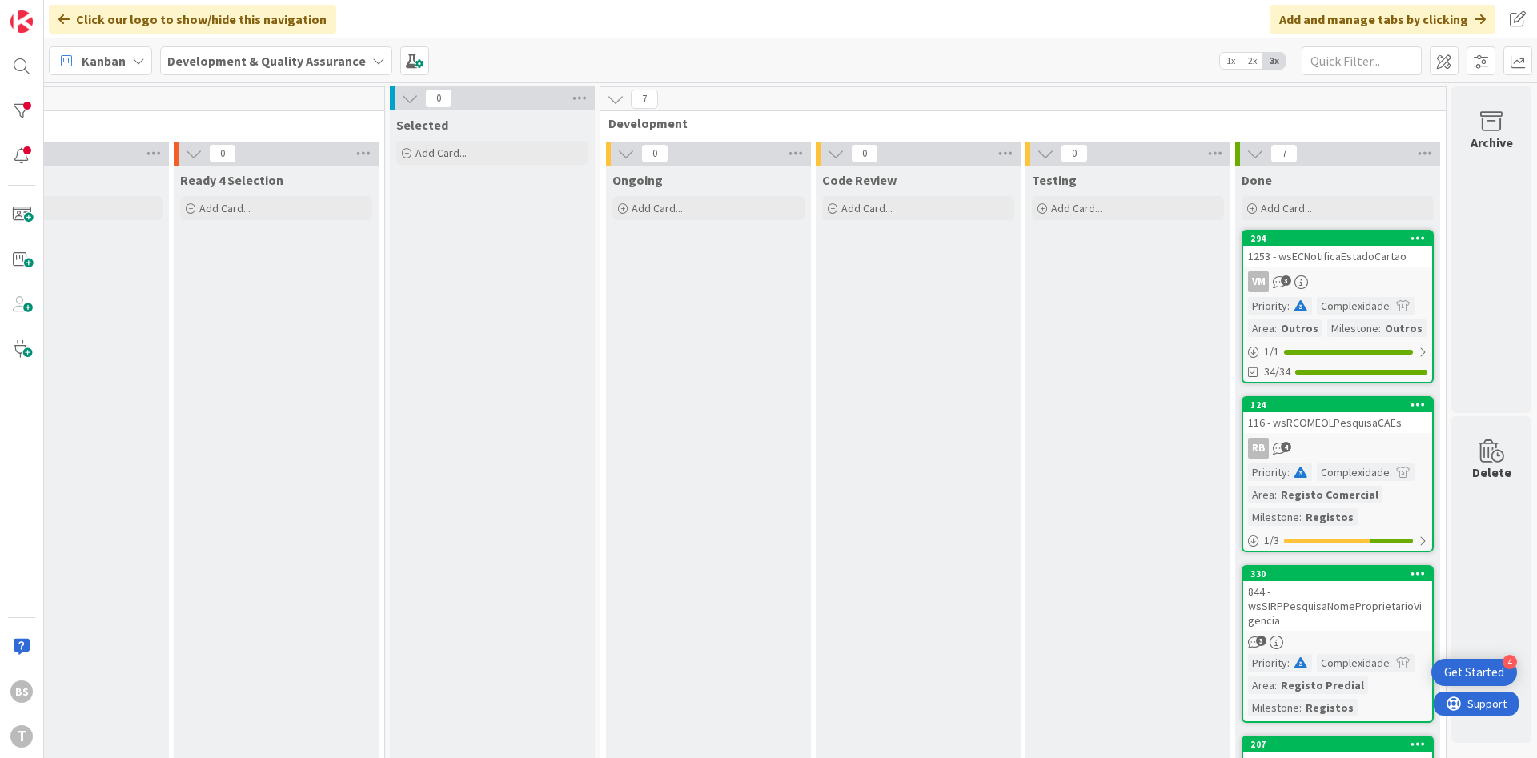
scroll to position [96, 302]
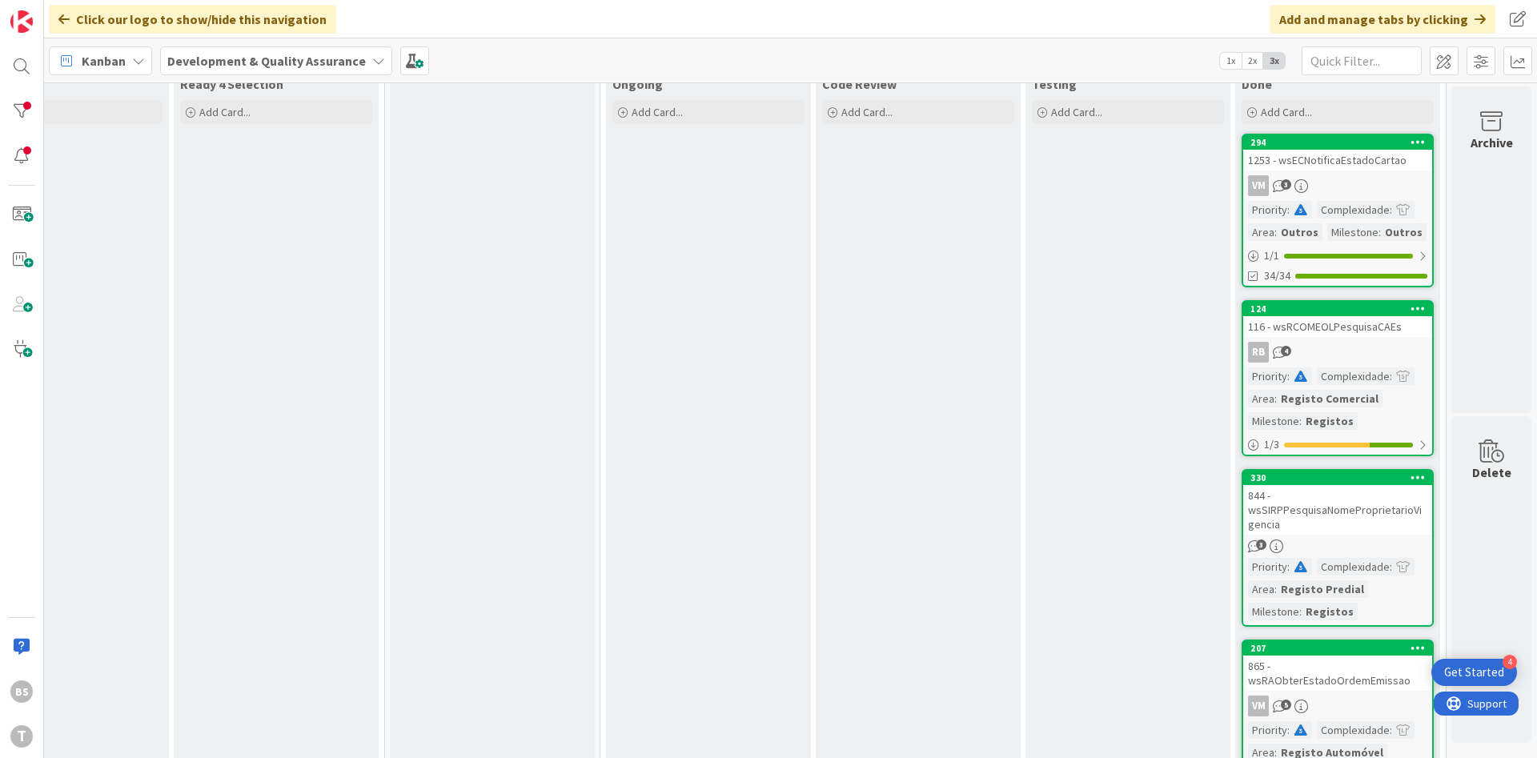
click at [1321, 165] on div "1253 - wsECNotificaEstadoCartao" at bounding box center [1337, 160] width 189 height 21
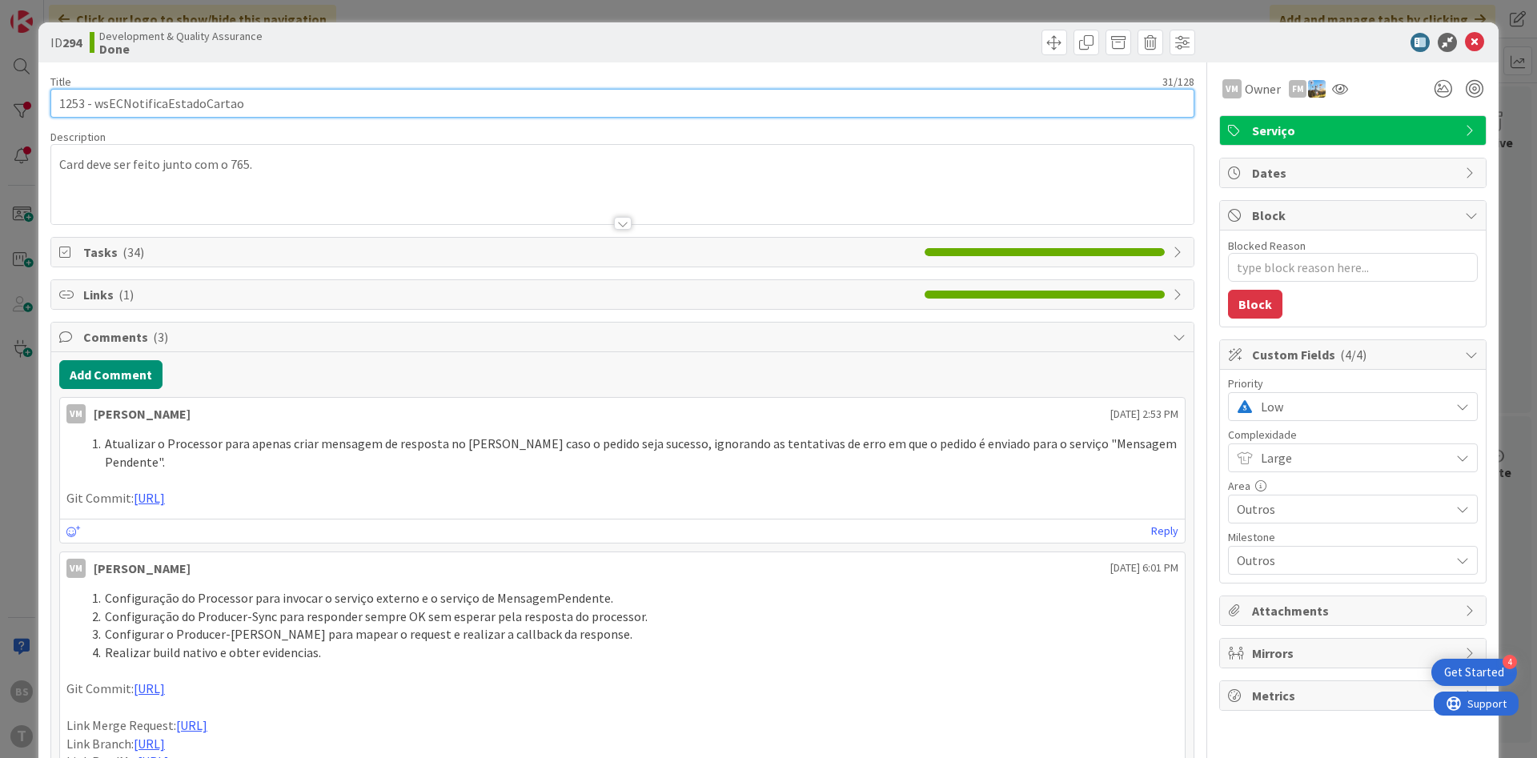
click at [219, 112] on input "1253 - wsECNotificaEstadoCartao" at bounding box center [622, 103] width 1144 height 29
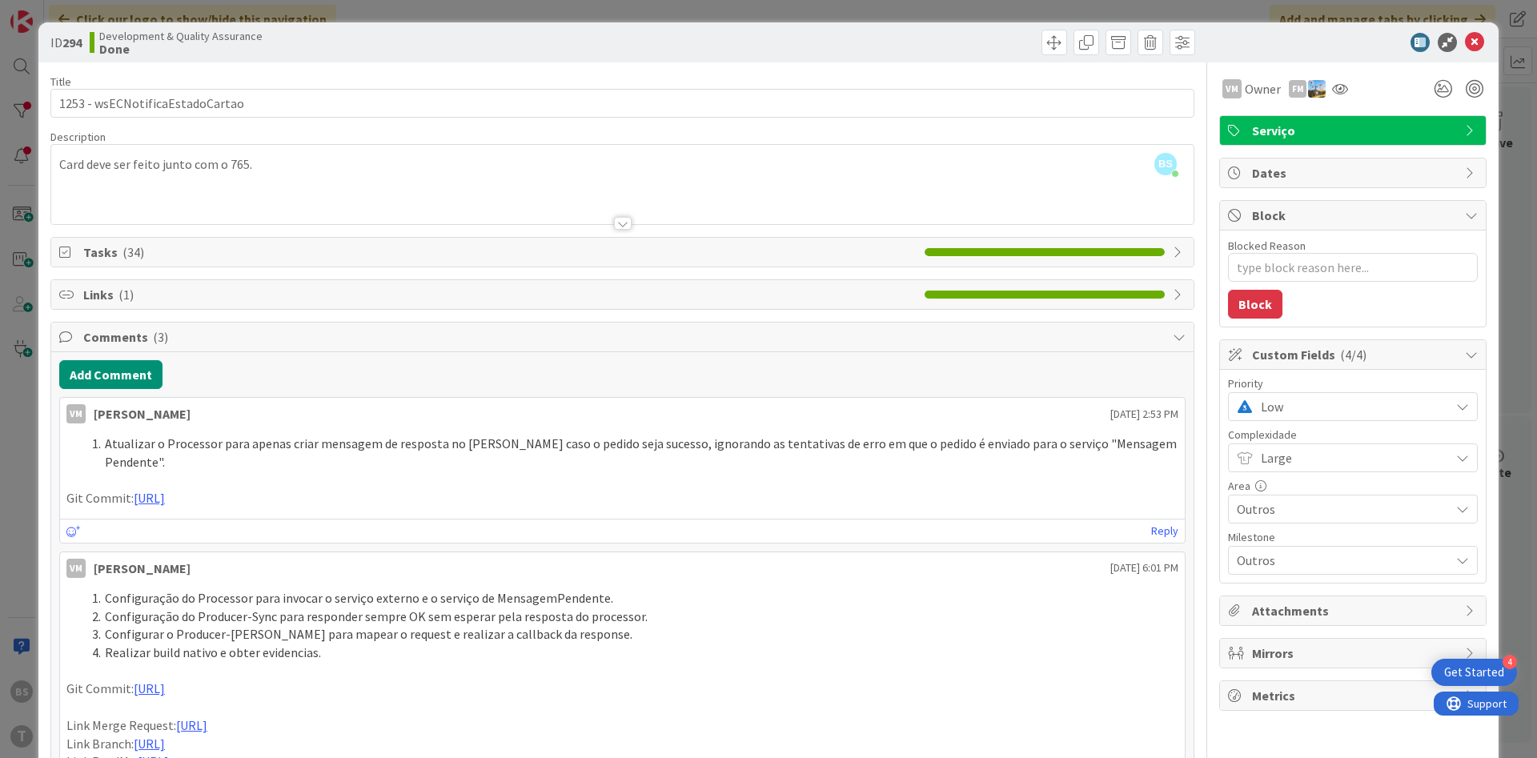
type textarea "x"
